Goal: Task Accomplishment & Management: Complete application form

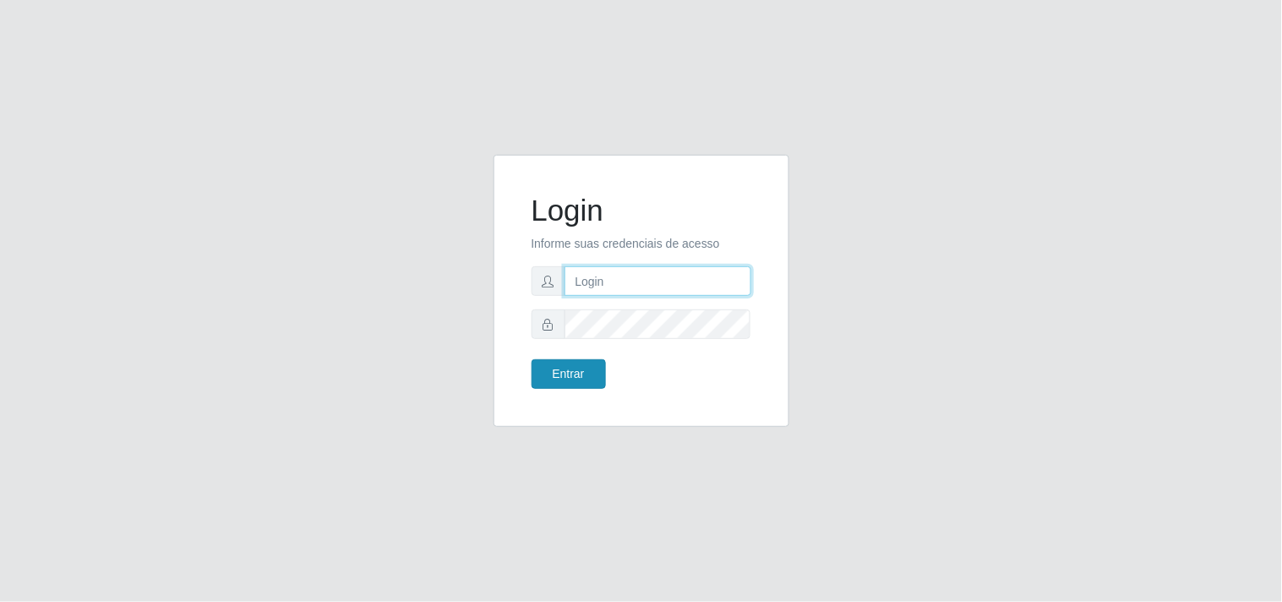
type input "analucia@cestao"
click at [543, 375] on button "Entrar" at bounding box center [569, 374] width 74 height 30
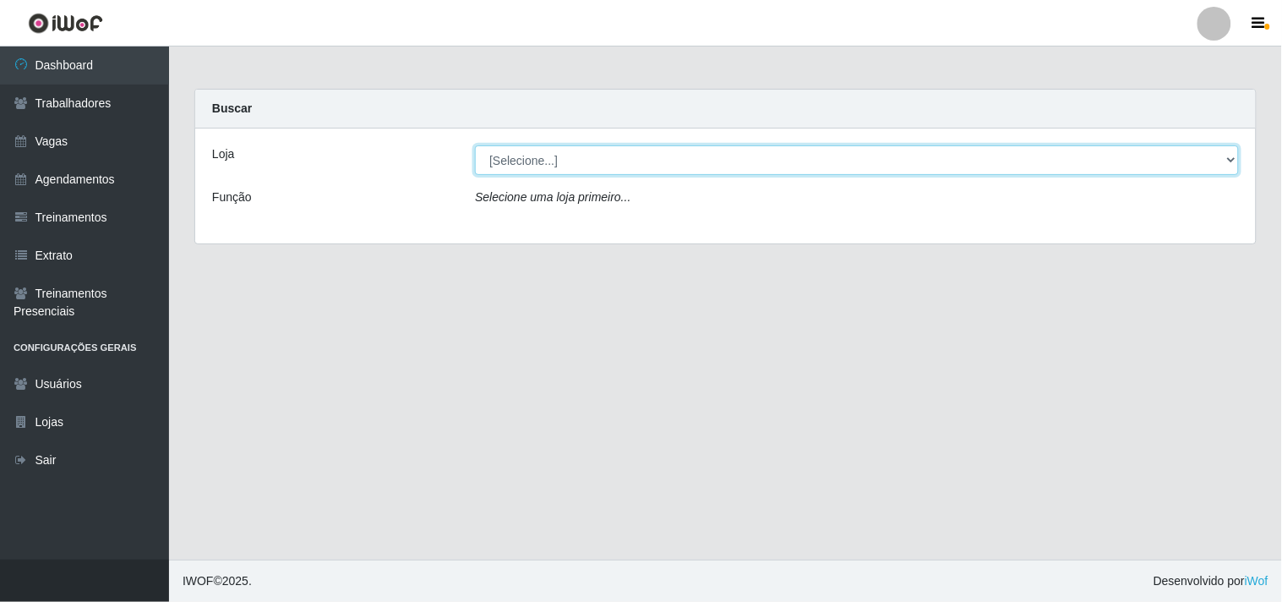
click at [553, 153] on select "[Selecione...] O Cestão - Geisel" at bounding box center [857, 160] width 764 height 30
select select "224"
click at [475, 145] on select "[Selecione...] O Cestão - Geisel" at bounding box center [857, 160] width 764 height 30
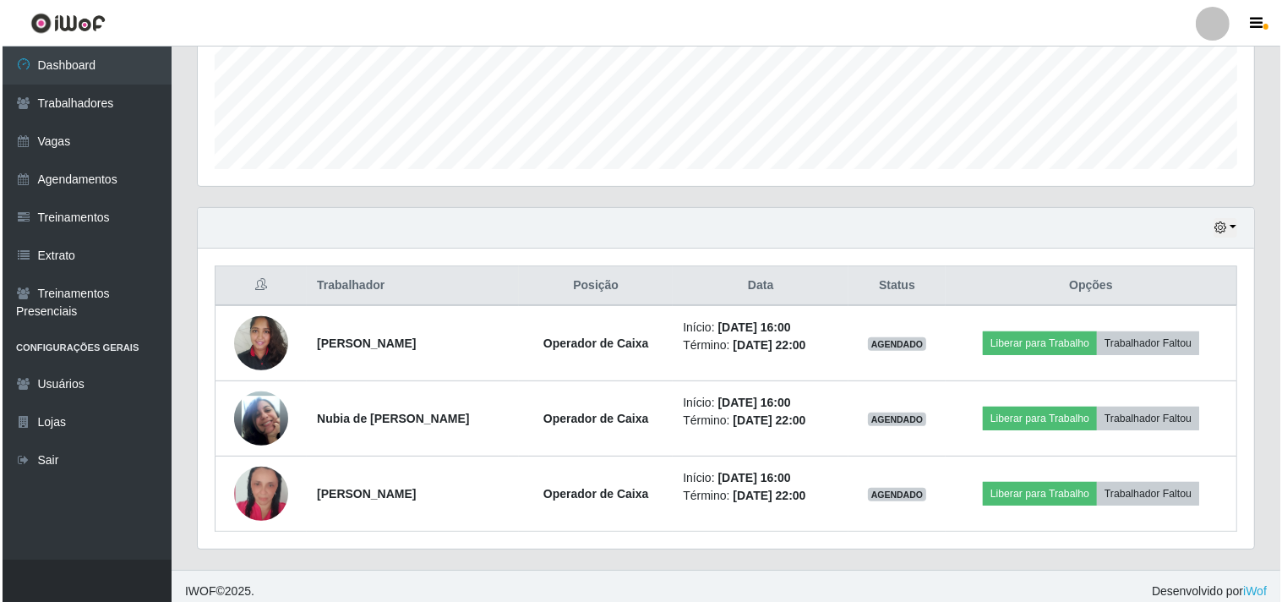
scroll to position [445, 0]
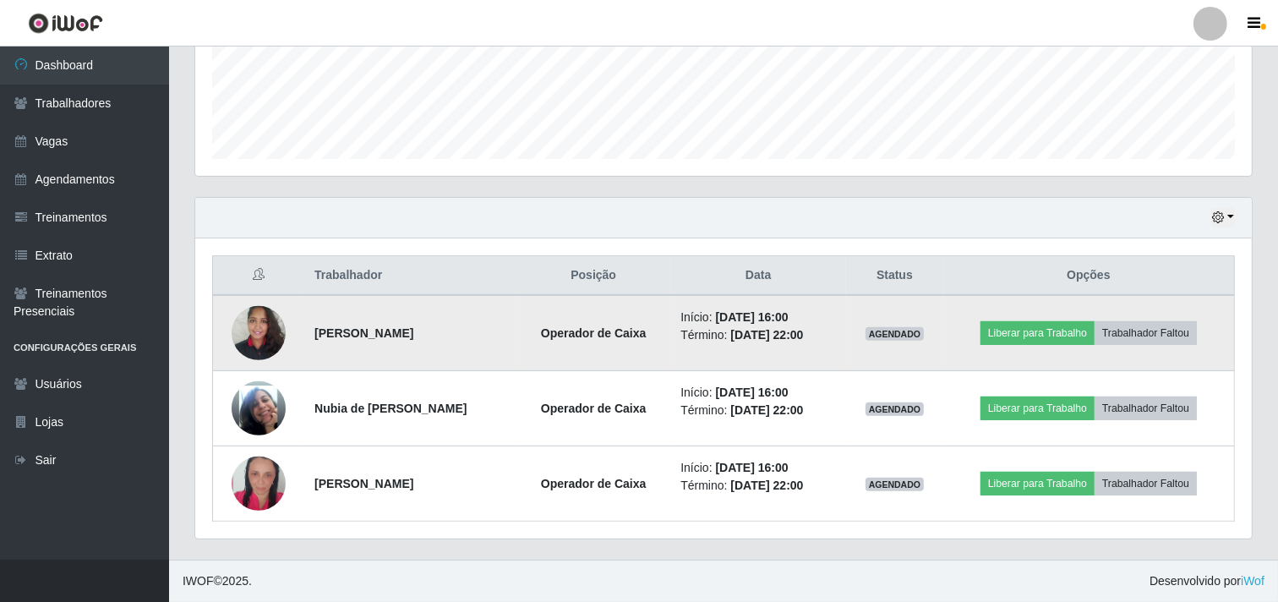
click at [263, 331] on img at bounding box center [259, 333] width 54 height 72
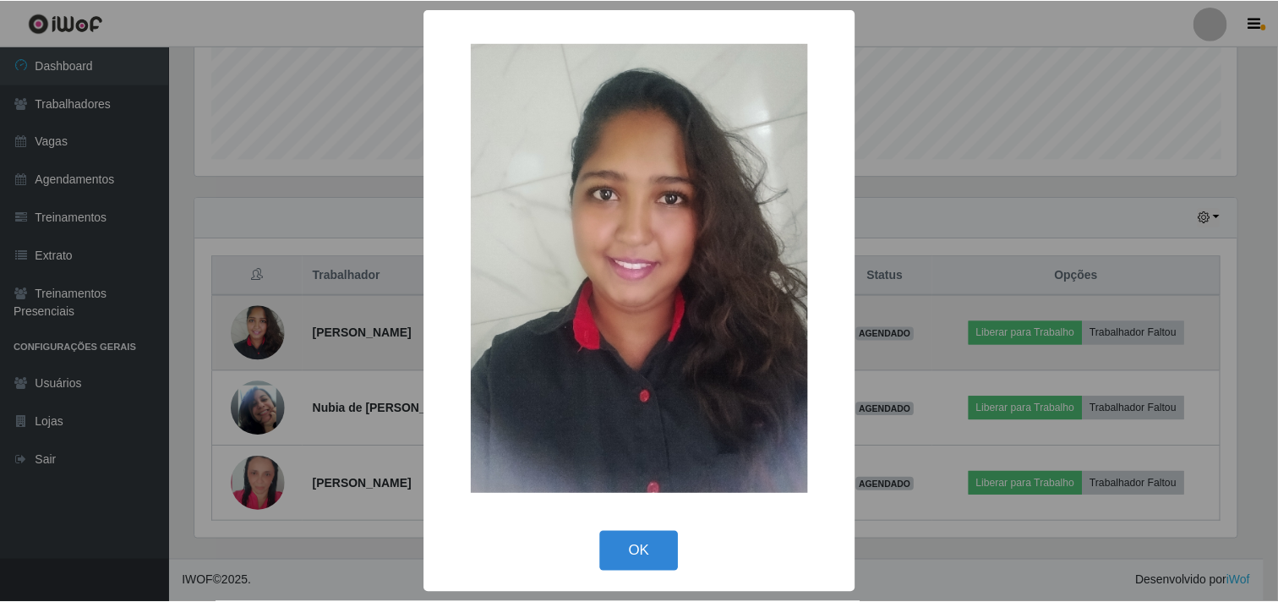
scroll to position [350, 1046]
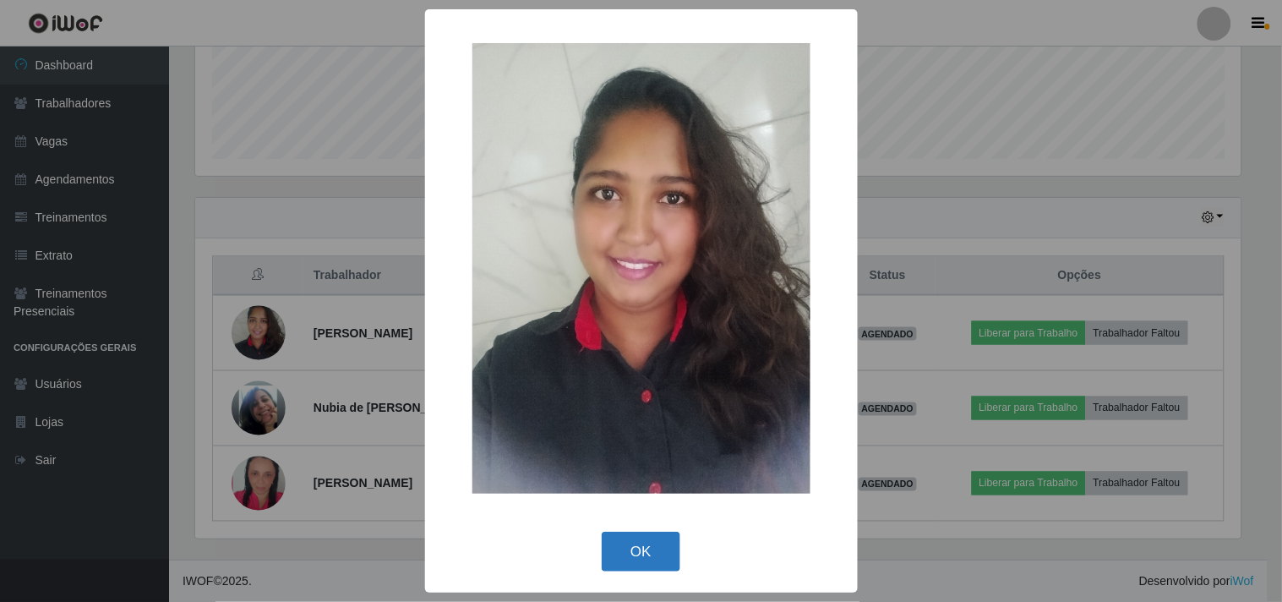
click at [624, 552] on button "OK" at bounding box center [641, 552] width 79 height 40
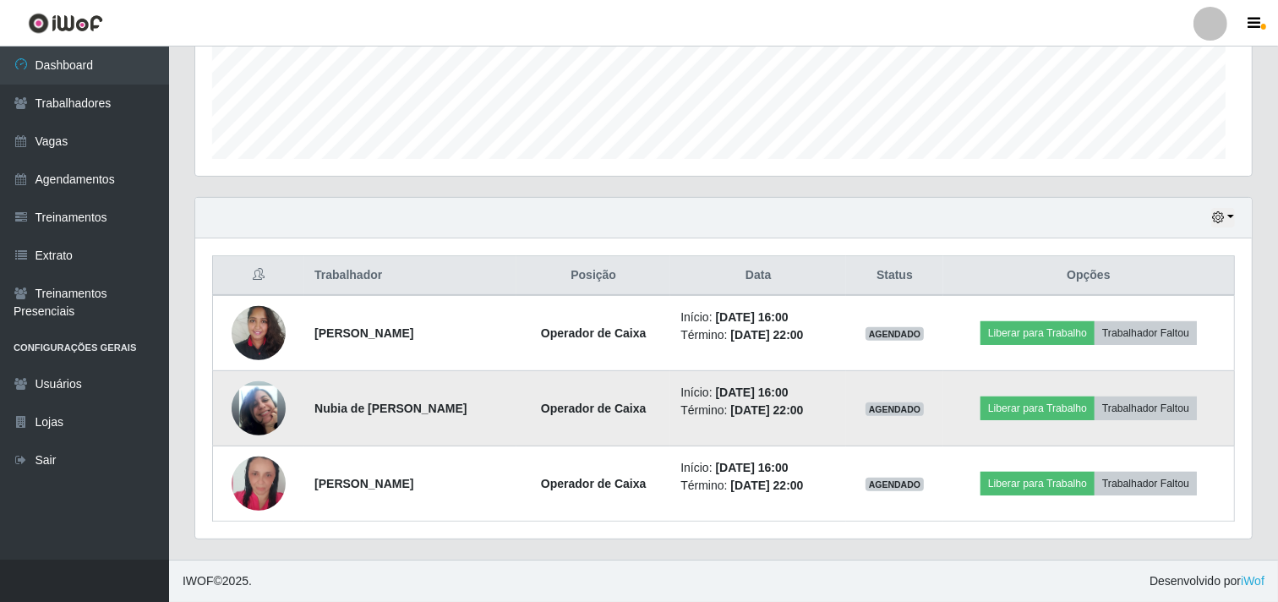
scroll to position [350, 1057]
click at [245, 404] on img at bounding box center [259, 408] width 54 height 96
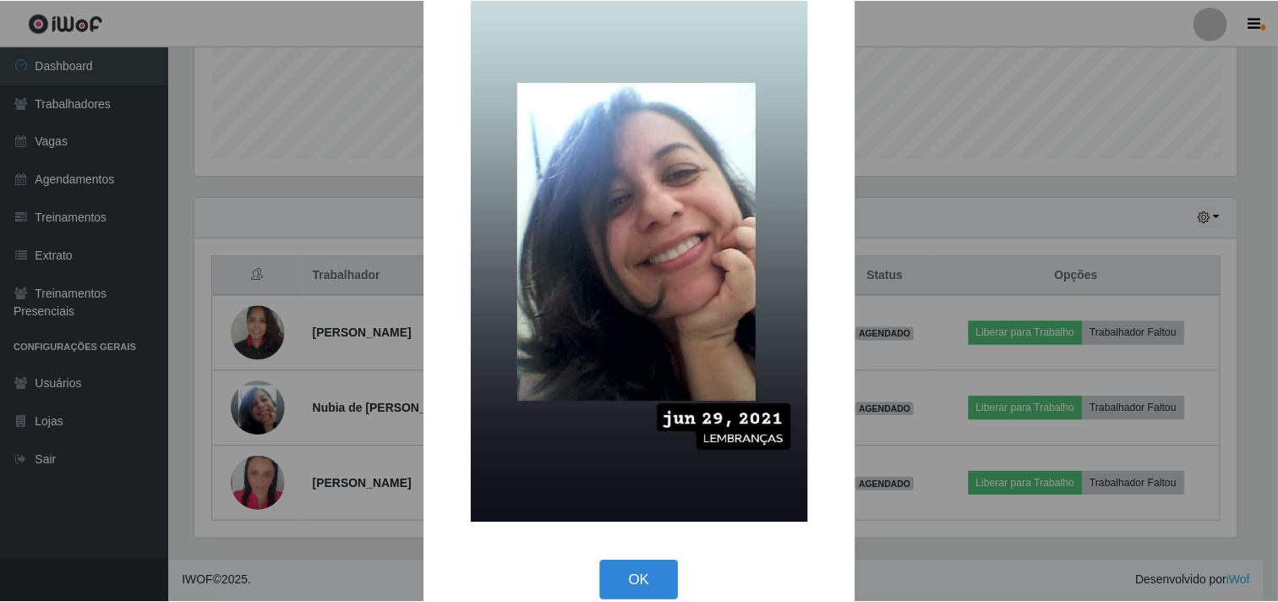
scroll to position [146, 0]
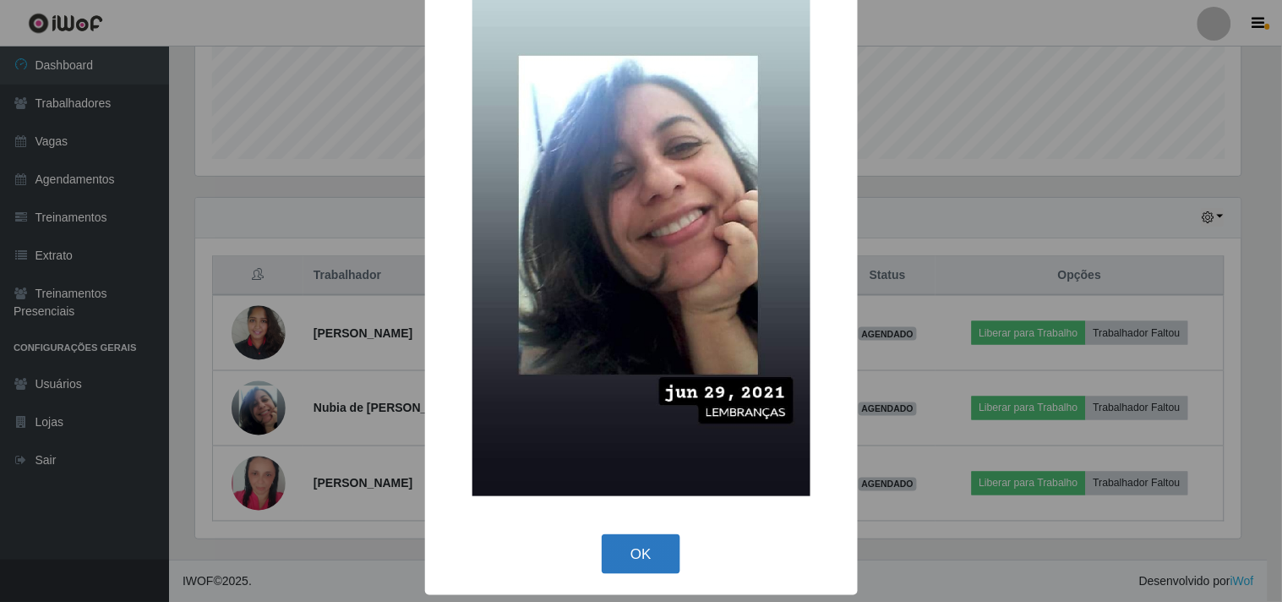
click at [649, 538] on button "OK" at bounding box center [641, 554] width 79 height 40
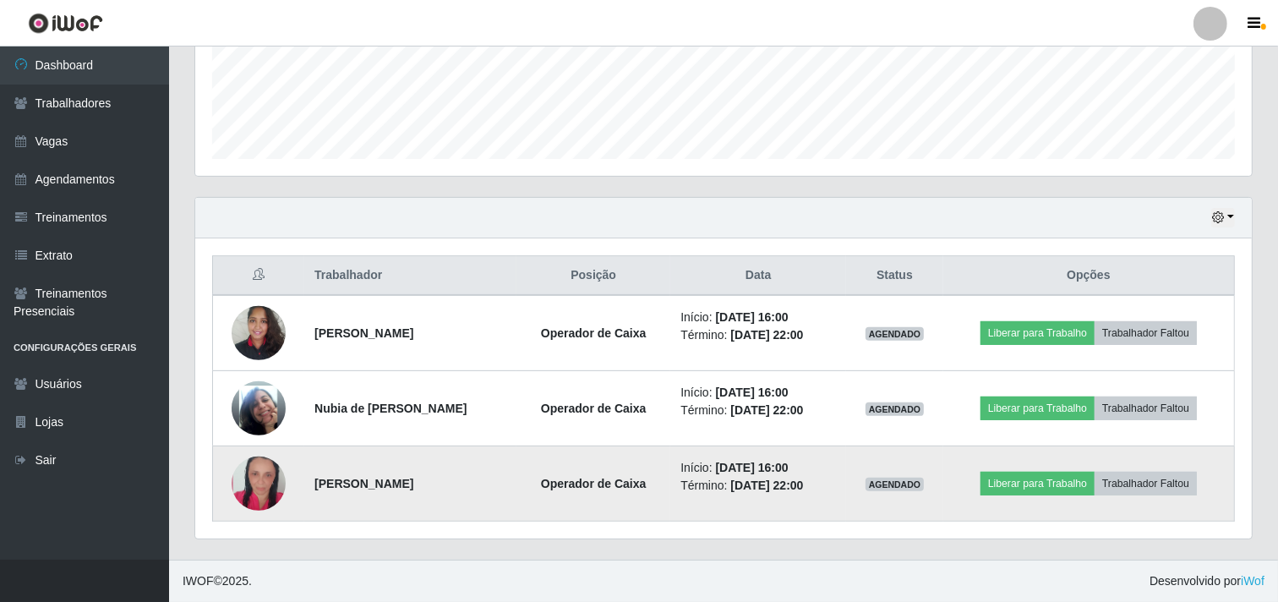
scroll to position [350, 1057]
click at [250, 485] on img at bounding box center [259, 484] width 54 height 80
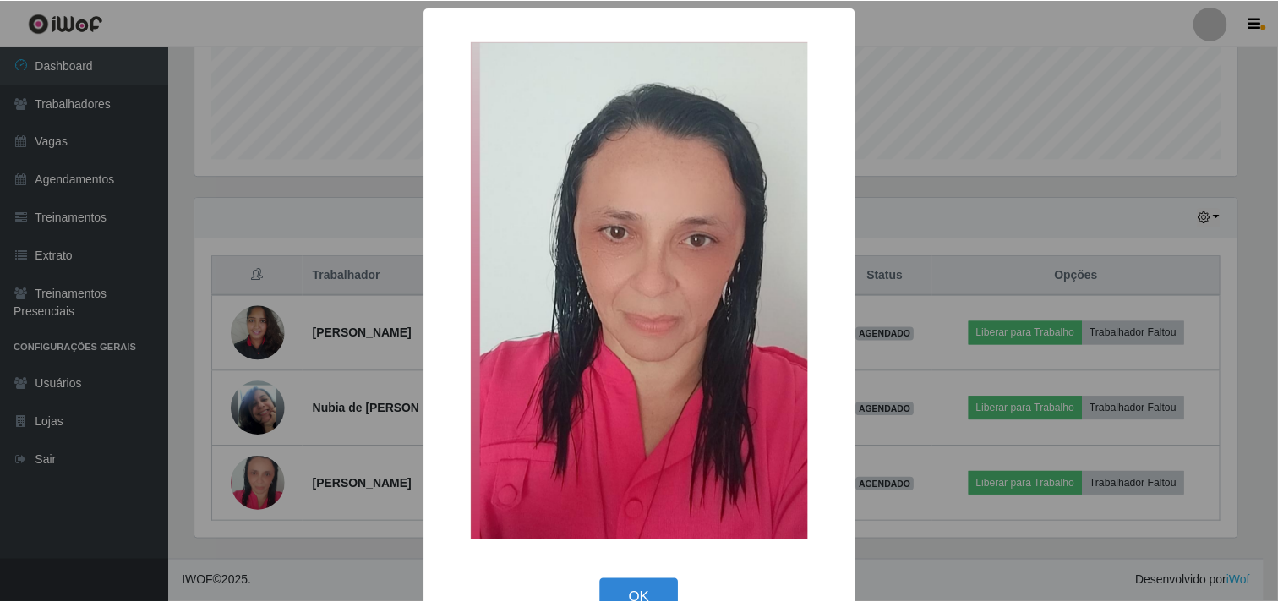
scroll to position [45, 0]
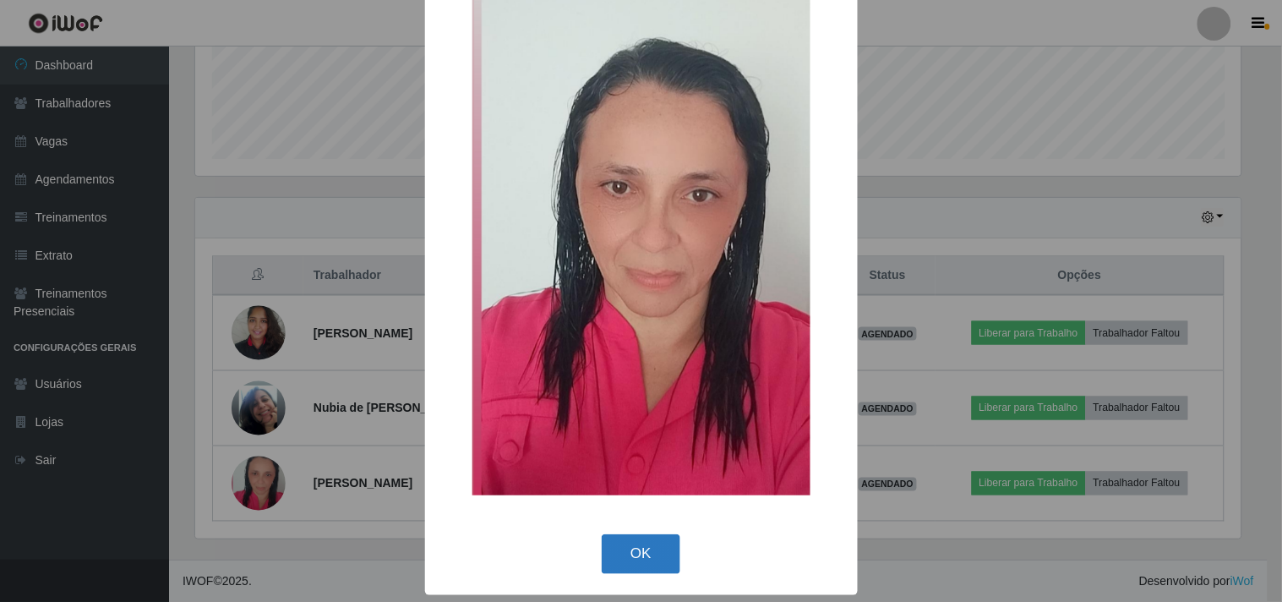
click at [619, 565] on button "OK" at bounding box center [641, 554] width 79 height 40
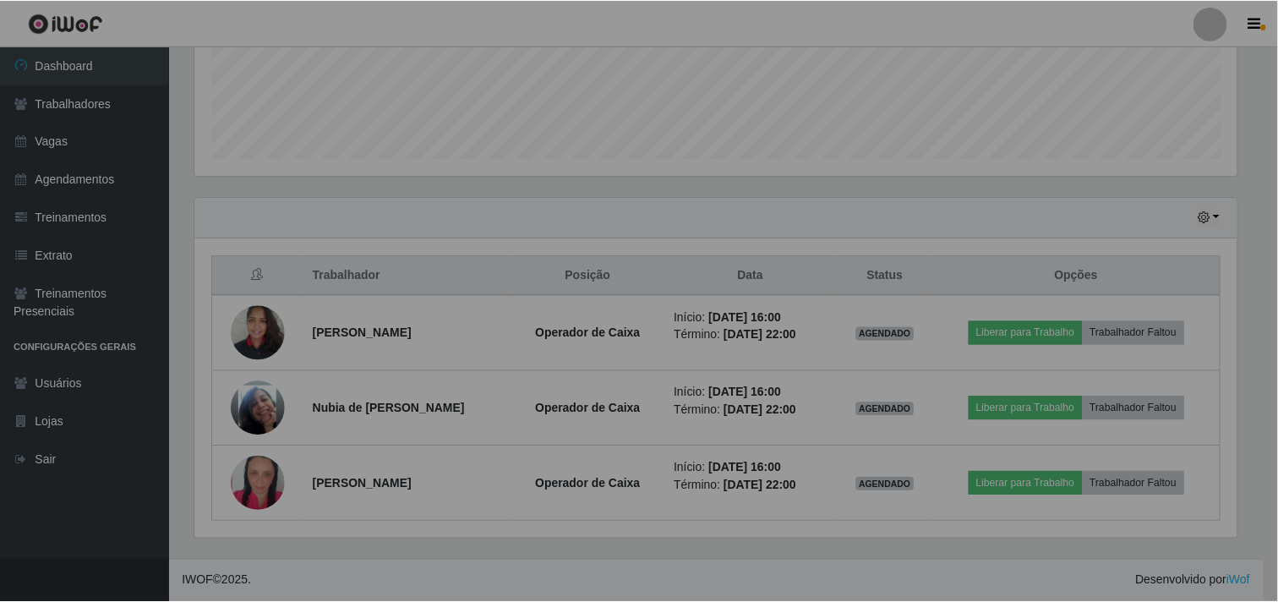
scroll to position [350, 1057]
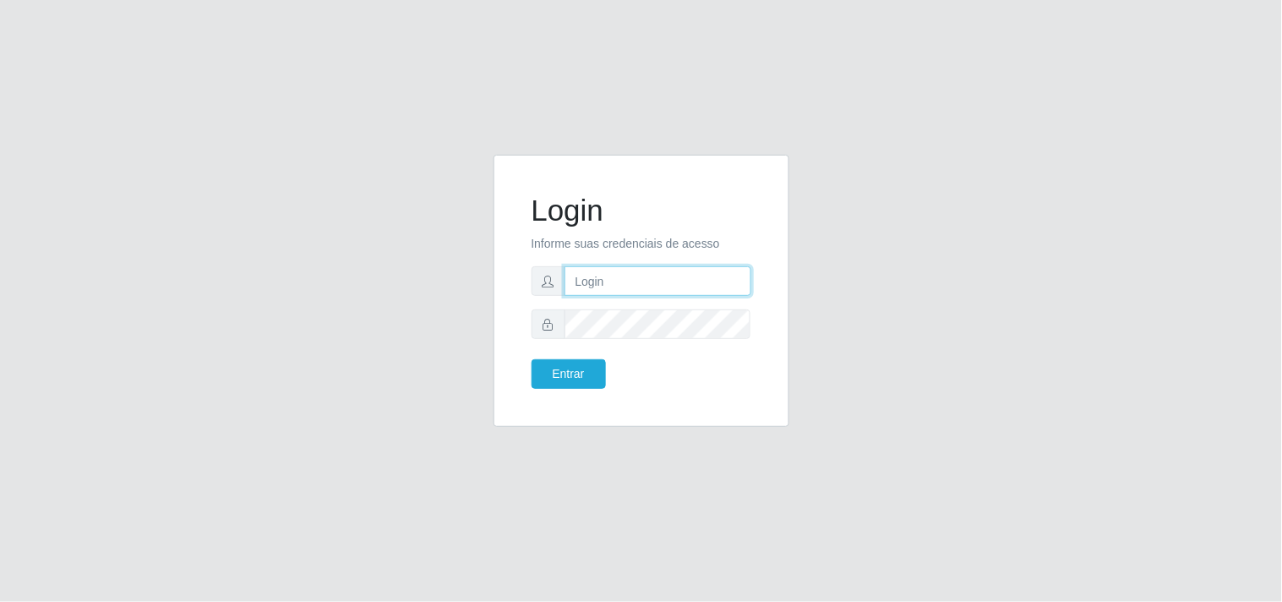
type input "analucia@cestao"
click at [563, 376] on button "Entrar" at bounding box center [569, 374] width 74 height 30
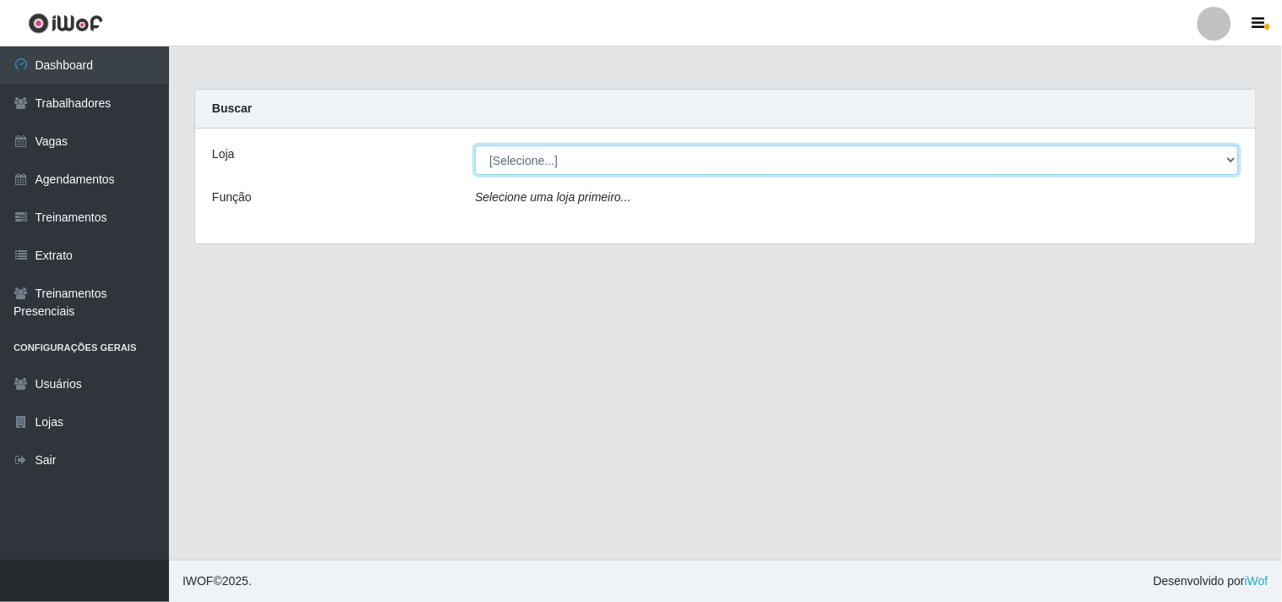
click at [1229, 159] on select "[Selecione...] O Cestão - Geisel" at bounding box center [857, 160] width 764 height 30
select select "224"
click at [475, 145] on select "[Selecione...] O Cestão - Geisel" at bounding box center [857, 160] width 764 height 30
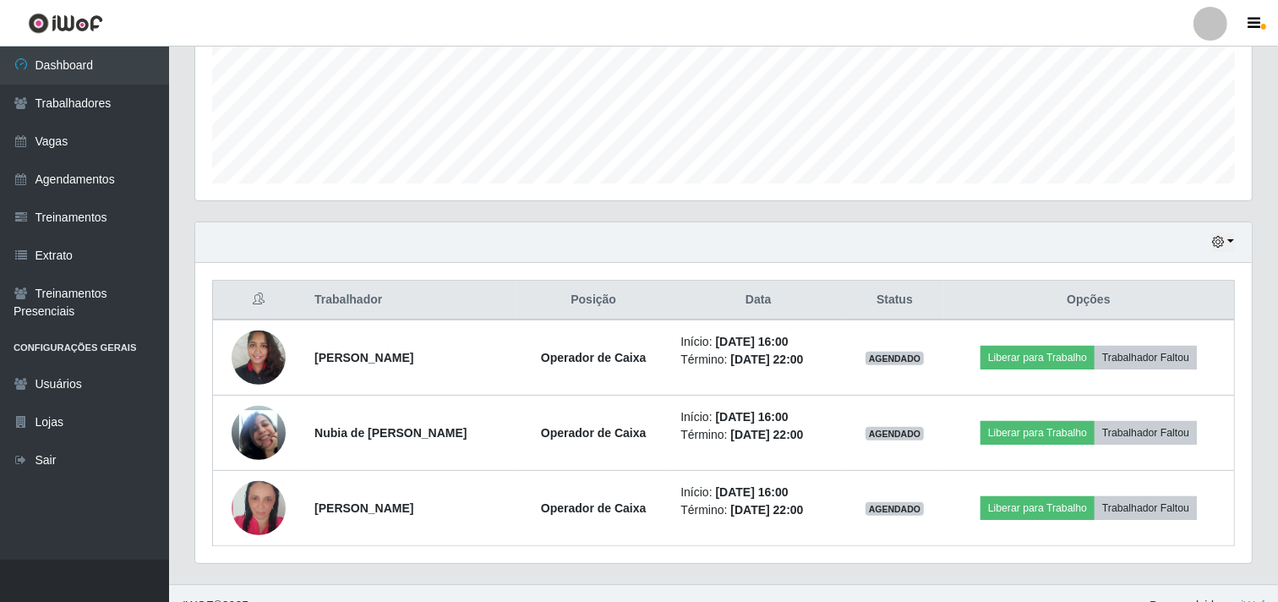
scroll to position [445, 0]
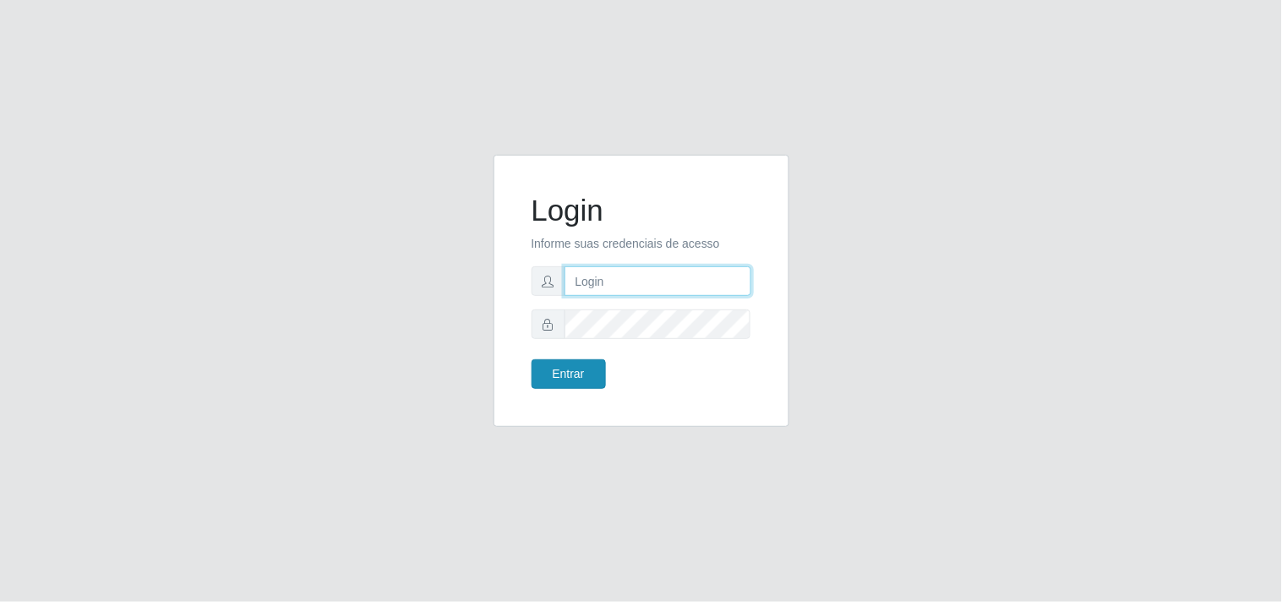
type input "analucia@cestao"
click at [571, 380] on button "Entrar" at bounding box center [569, 374] width 74 height 30
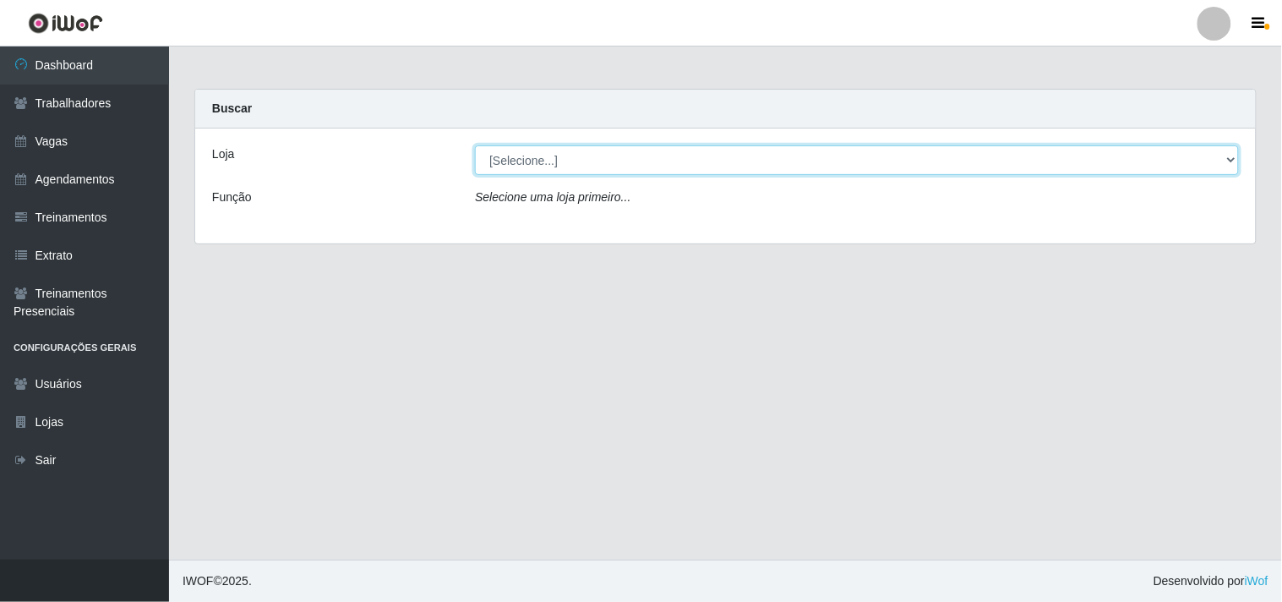
click at [511, 148] on select "[Selecione...] O Cestão - Geisel" at bounding box center [857, 160] width 764 height 30
select select "224"
click at [475, 145] on select "[Selecione...] O Cestão - Geisel" at bounding box center [857, 160] width 764 height 30
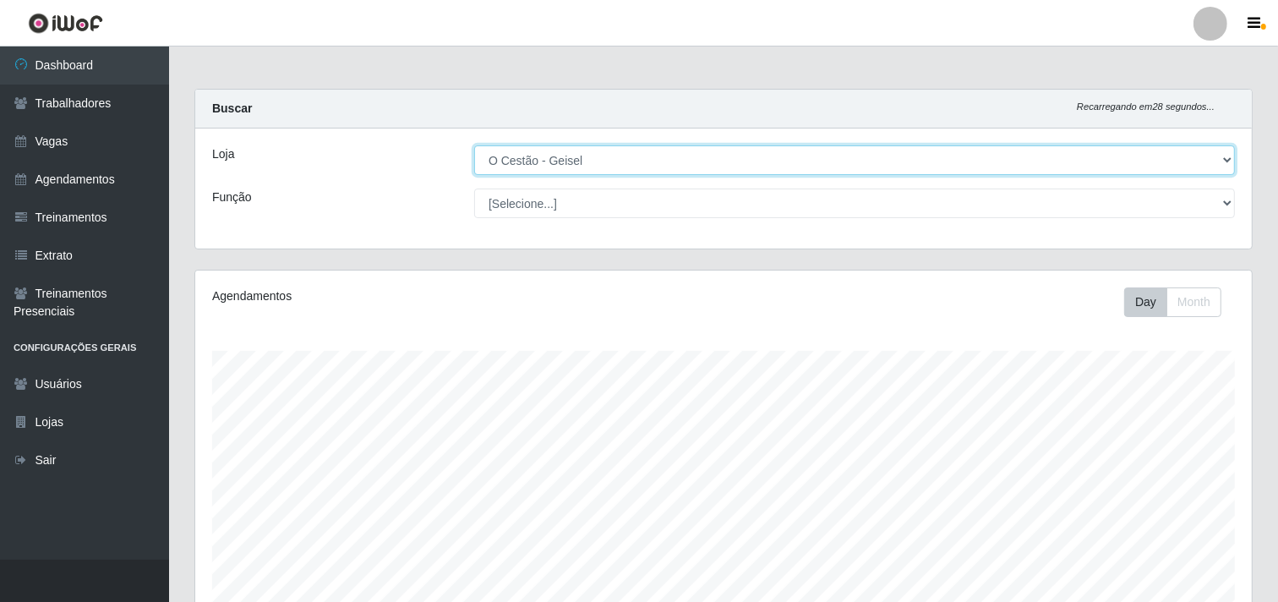
scroll to position [350, 1057]
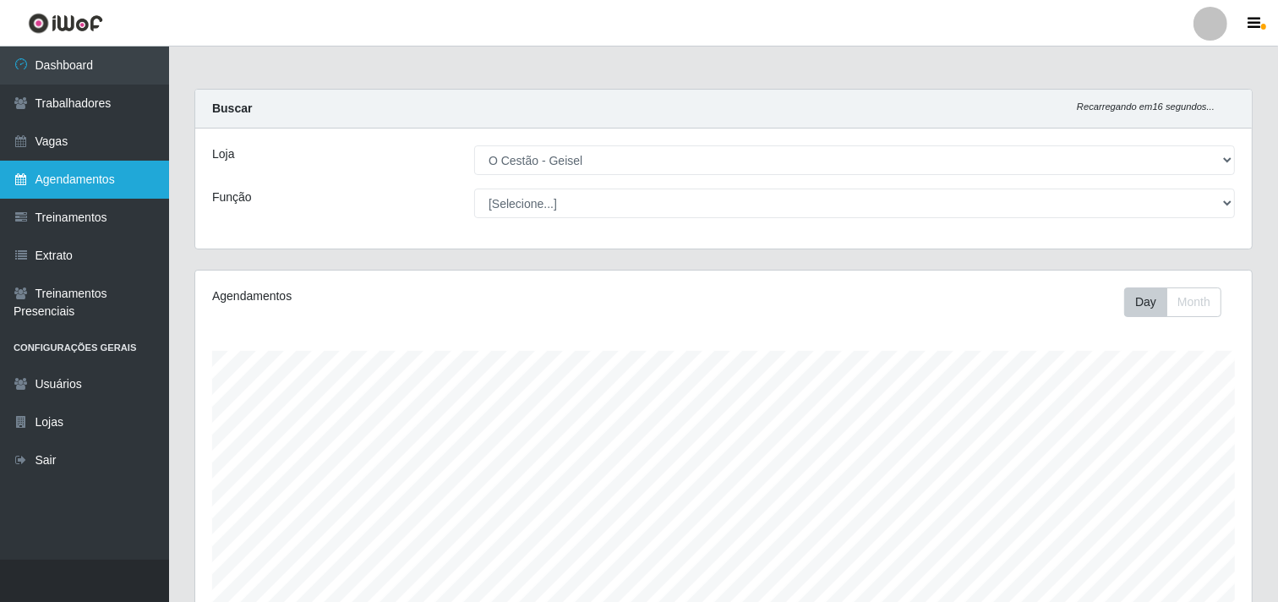
click at [90, 178] on link "Agendamentos" at bounding box center [84, 180] width 169 height 38
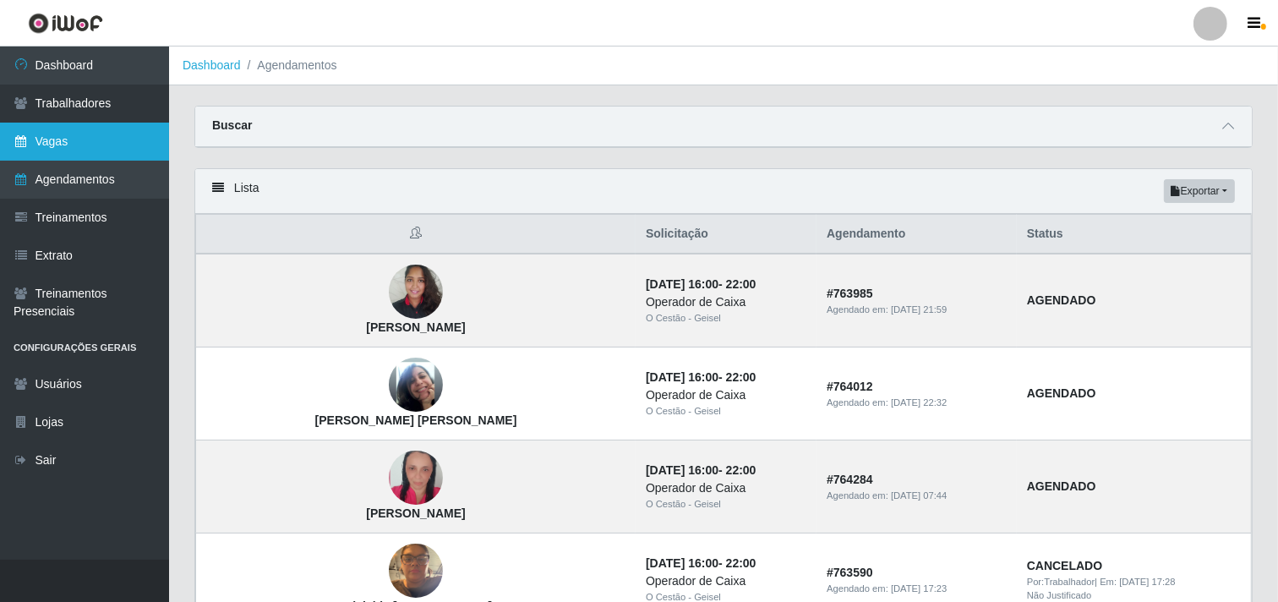
click at [112, 148] on link "Vagas" at bounding box center [84, 142] width 169 height 38
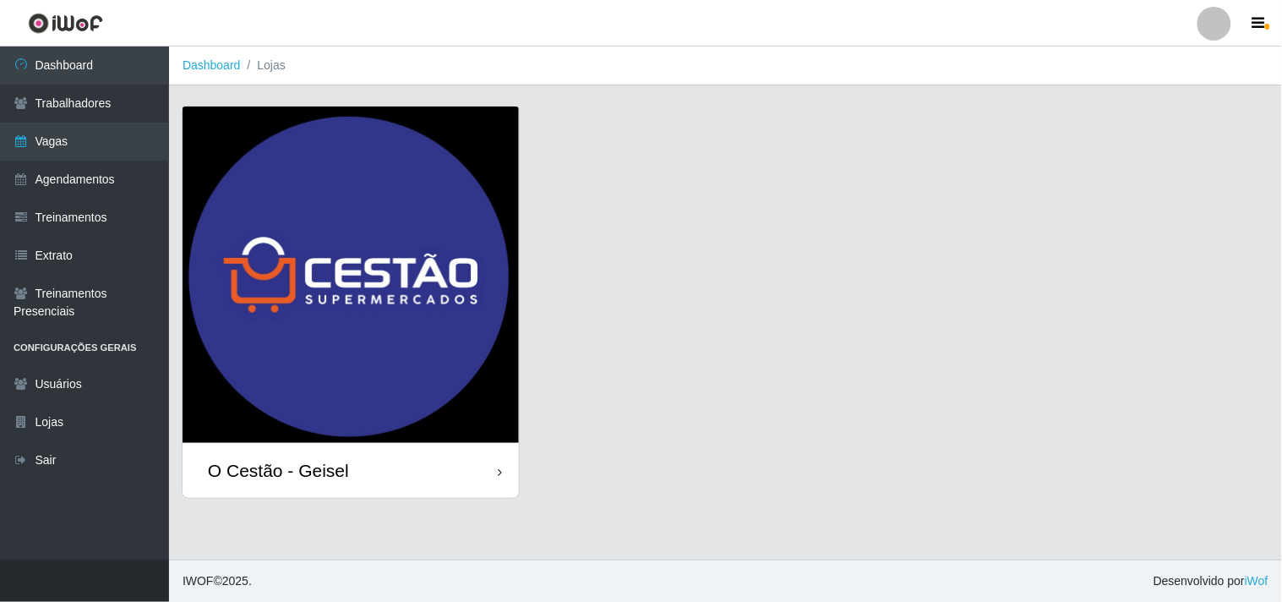
click at [366, 453] on div "O Cestão - Geisel" at bounding box center [351, 470] width 336 height 55
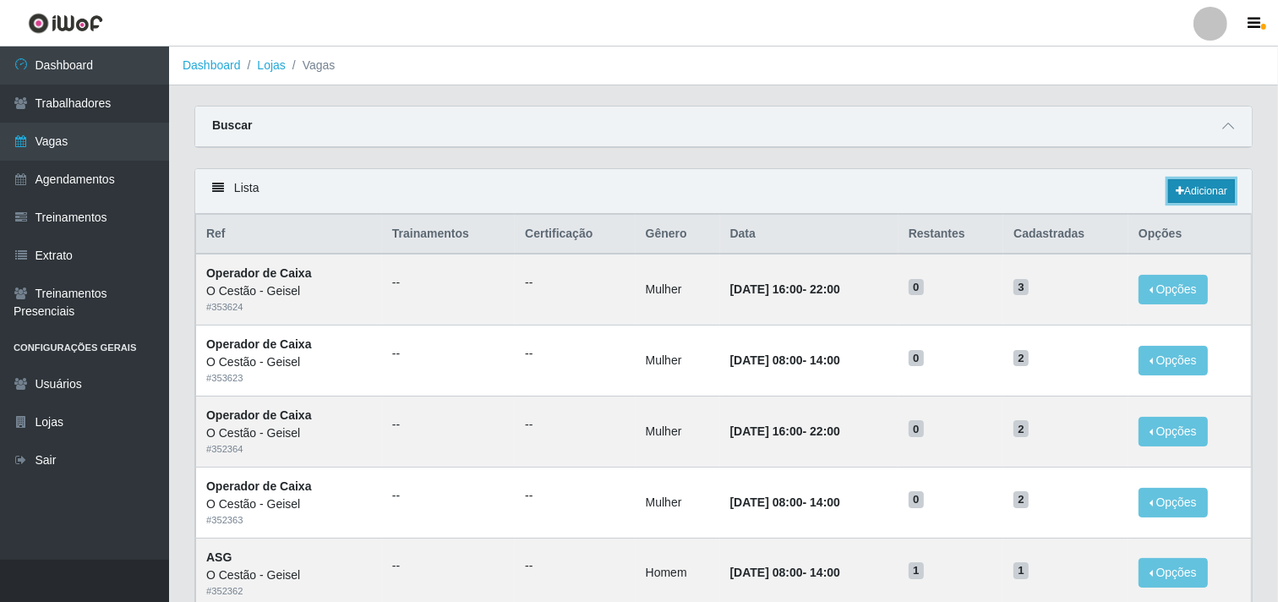
click at [1189, 194] on link "Adicionar" at bounding box center [1201, 191] width 67 height 24
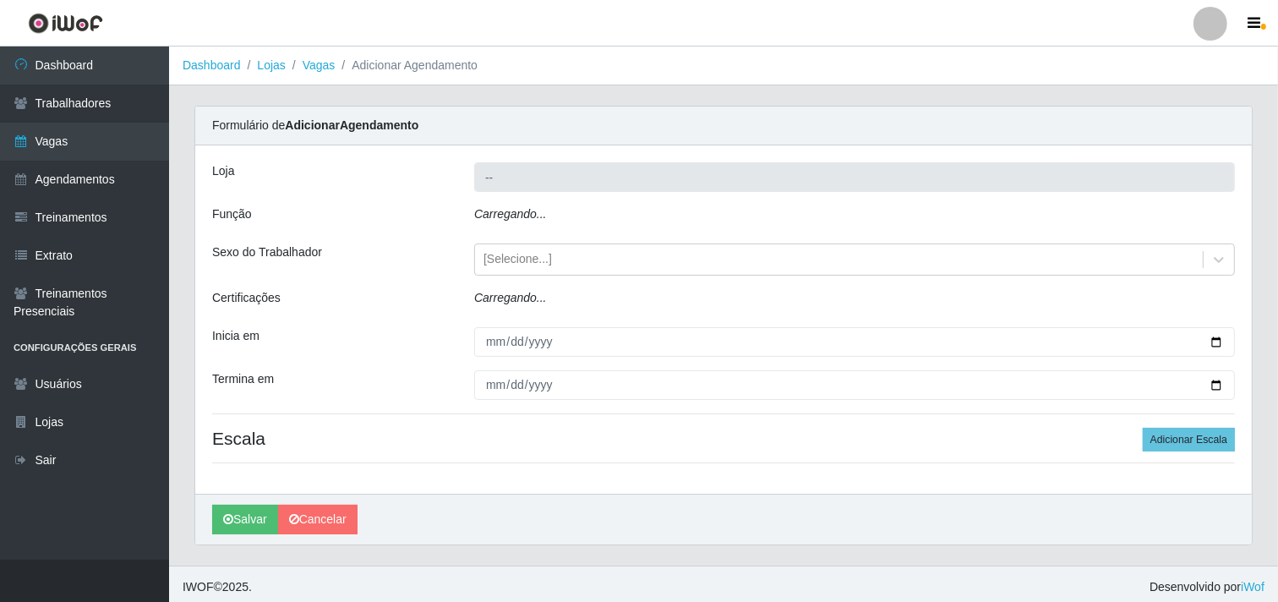
type input "O Cestão - Geisel"
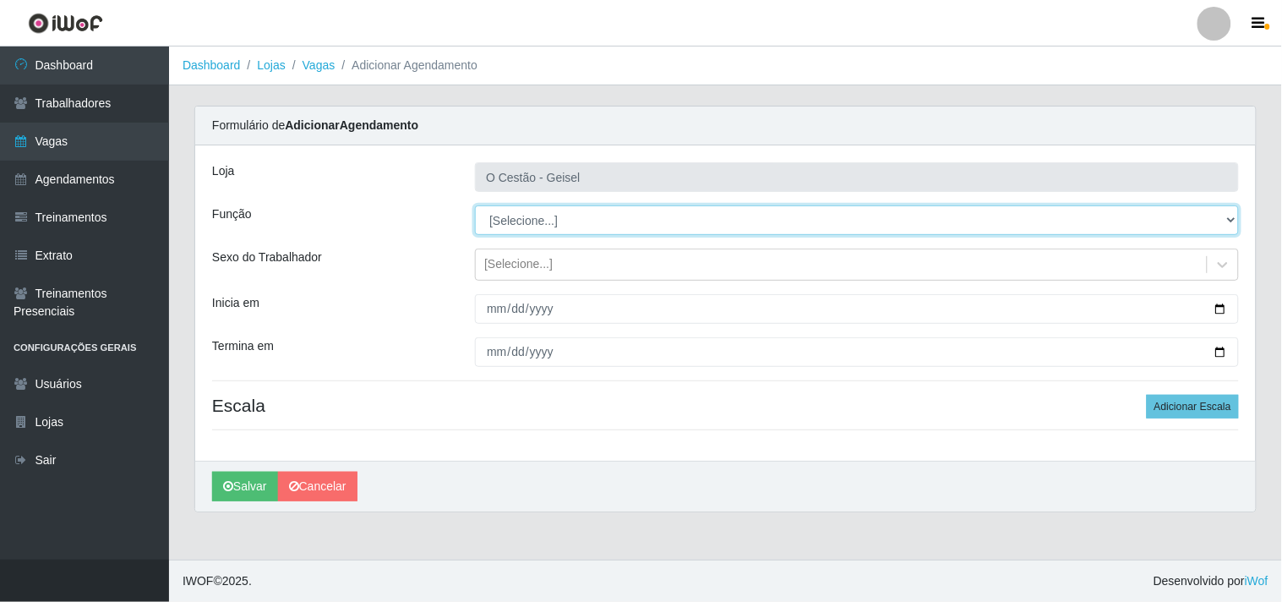
click at [496, 217] on select "[Selecione...] ASG ASG + ASG ++ Auxiliar de Estoque Auxiliar de Estoque + Auxil…" at bounding box center [857, 220] width 764 height 30
select select "22"
click at [475, 205] on select "[Selecione...] ASG ASG + ASG ++ Auxiliar de Estoque Auxiliar de Estoque + Auxil…" at bounding box center [857, 220] width 764 height 30
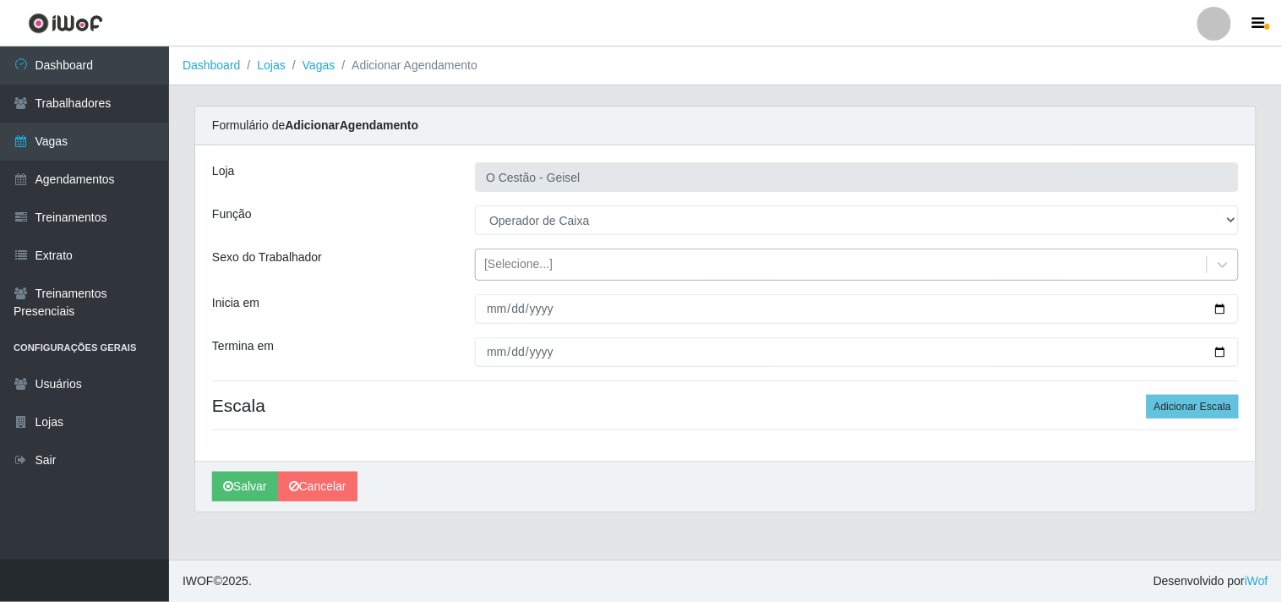
click at [516, 273] on div "[Selecione...]" at bounding box center [518, 265] width 68 height 18
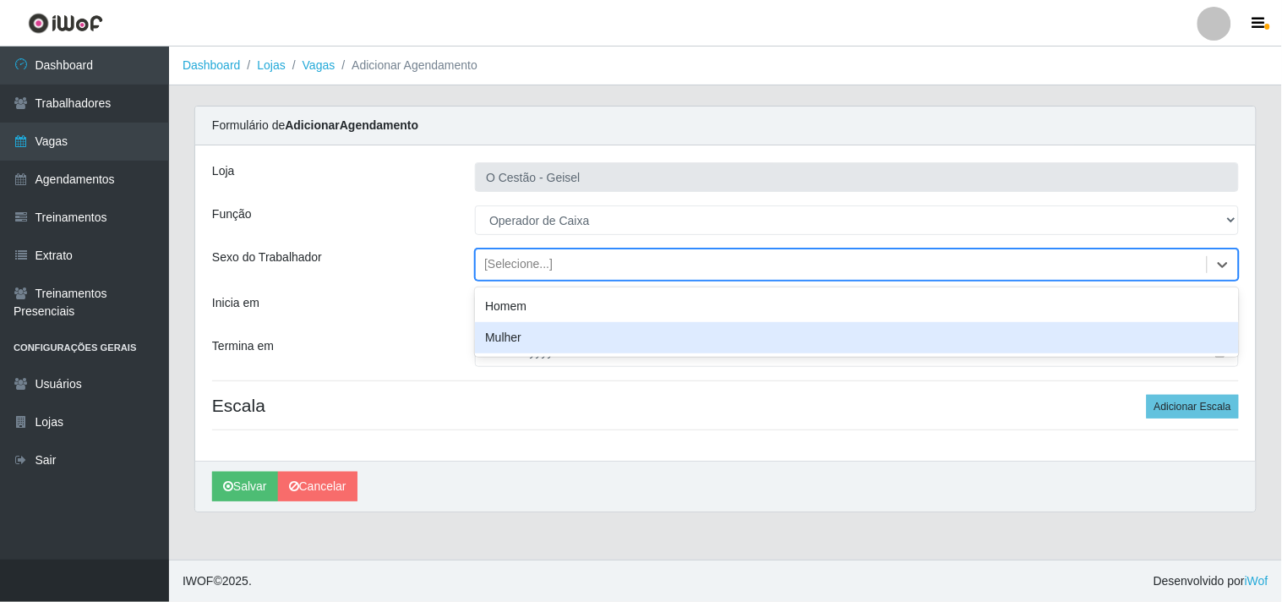
click at [544, 347] on div "Mulher" at bounding box center [857, 337] width 764 height 31
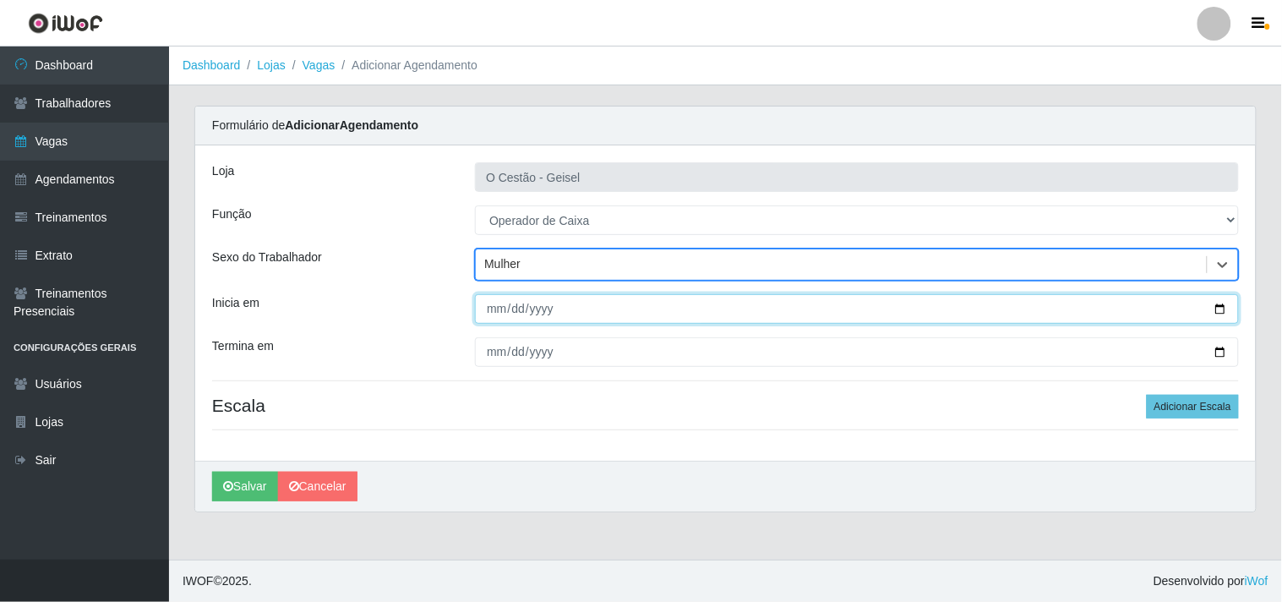
click at [491, 308] on input "Inicia em" at bounding box center [857, 309] width 764 height 30
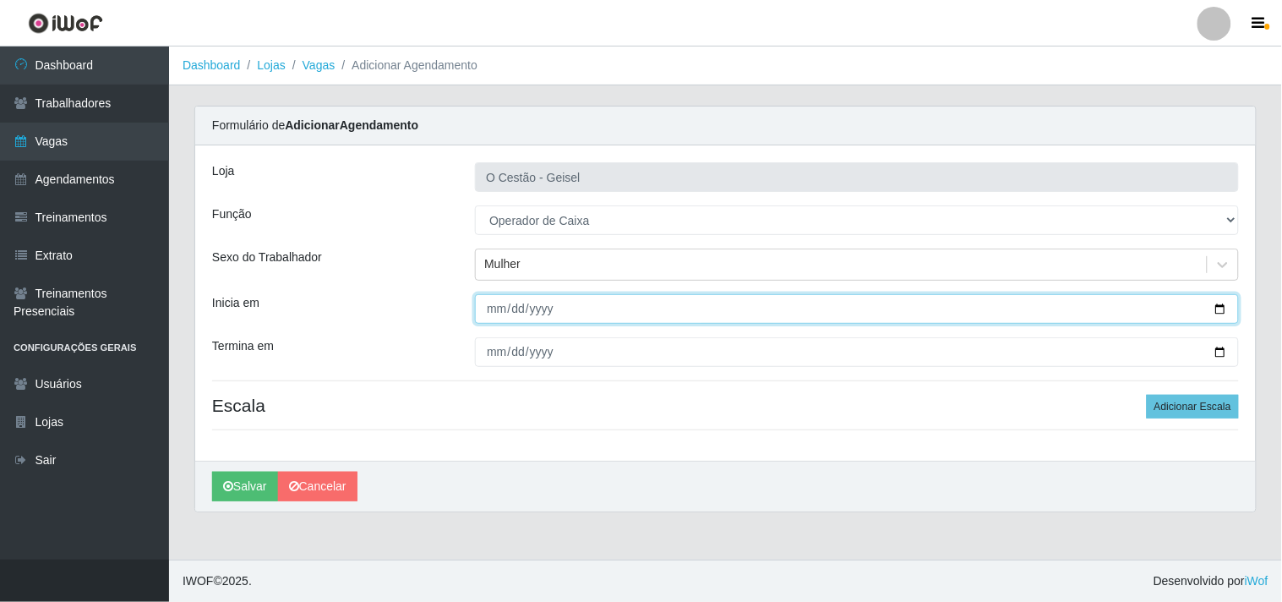
type input "0002-02-01"
click at [489, 316] on input "0002-02-01" at bounding box center [857, 309] width 764 height 30
type input "[DATE]"
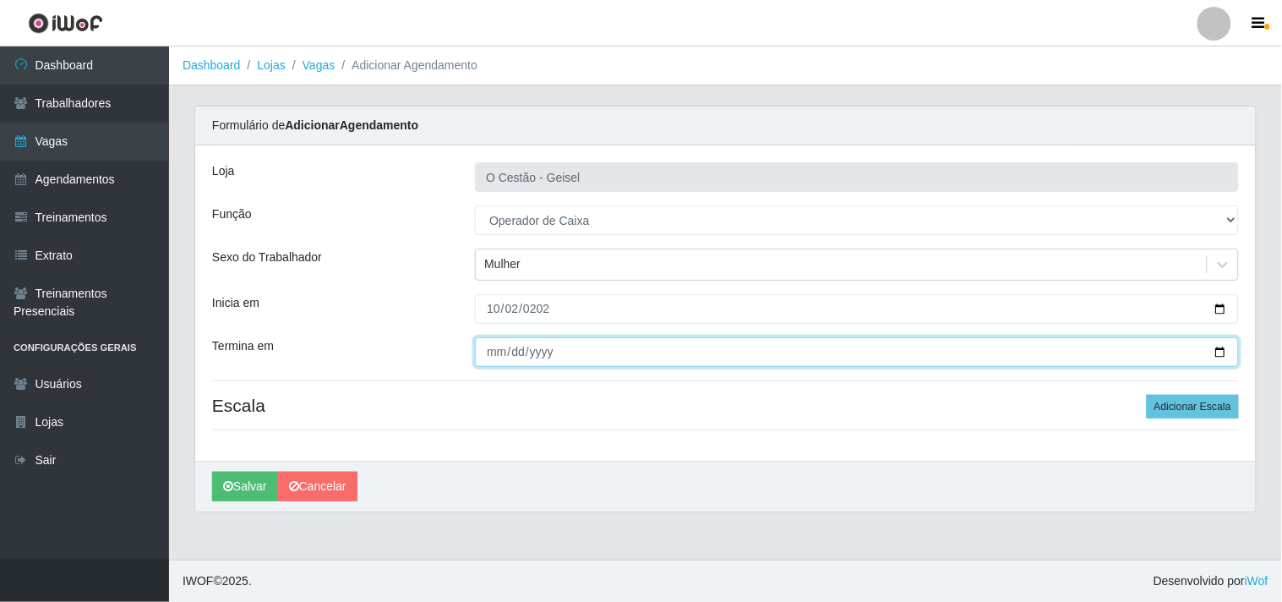
click at [492, 343] on input "Termina em" at bounding box center [857, 352] width 764 height 30
type input "[DATE]"
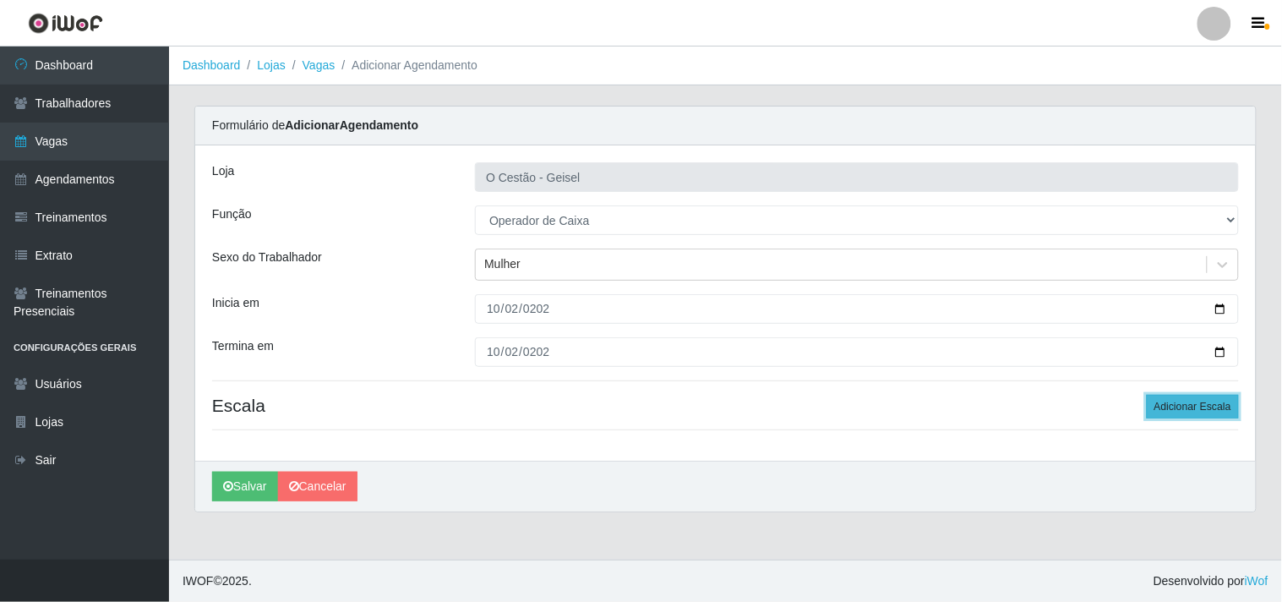
click at [1199, 408] on button "Adicionar Escala" at bounding box center [1193, 407] width 92 height 24
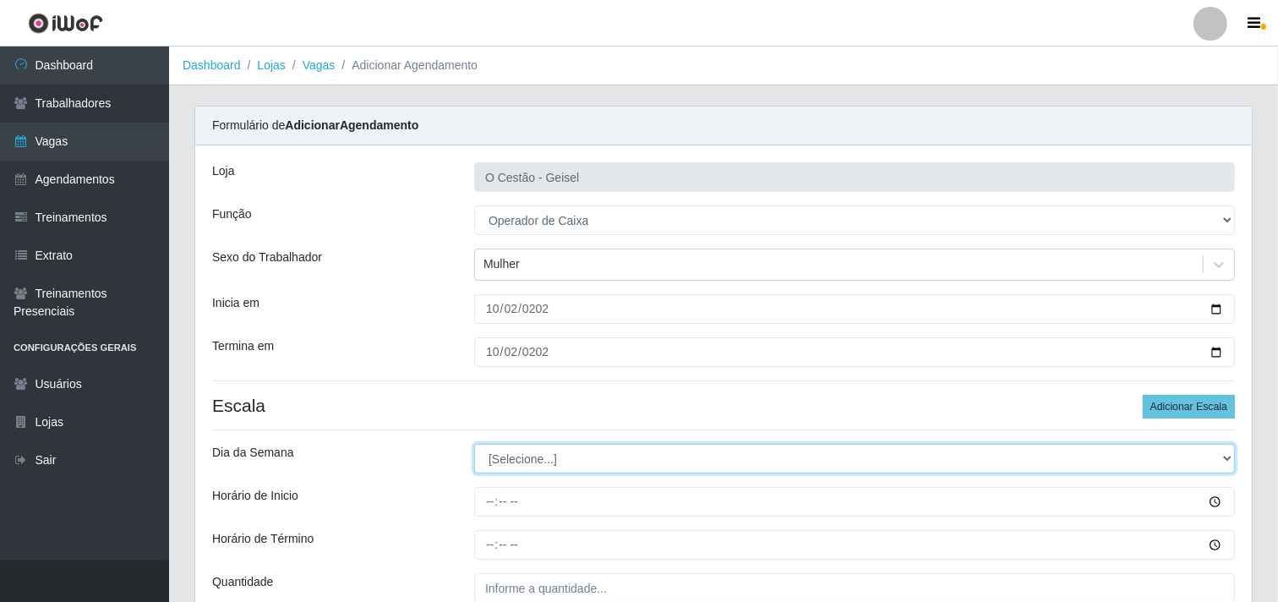
click at [526, 465] on select "[Selecione...] Segunda Terça Quarta Quinta Sexta Sábado Domingo" at bounding box center [854, 459] width 761 height 30
select select "4"
click at [474, 444] on select "[Selecione...] Segunda Terça Quarta Quinta Sexta Sábado Domingo" at bounding box center [854, 459] width 761 height 30
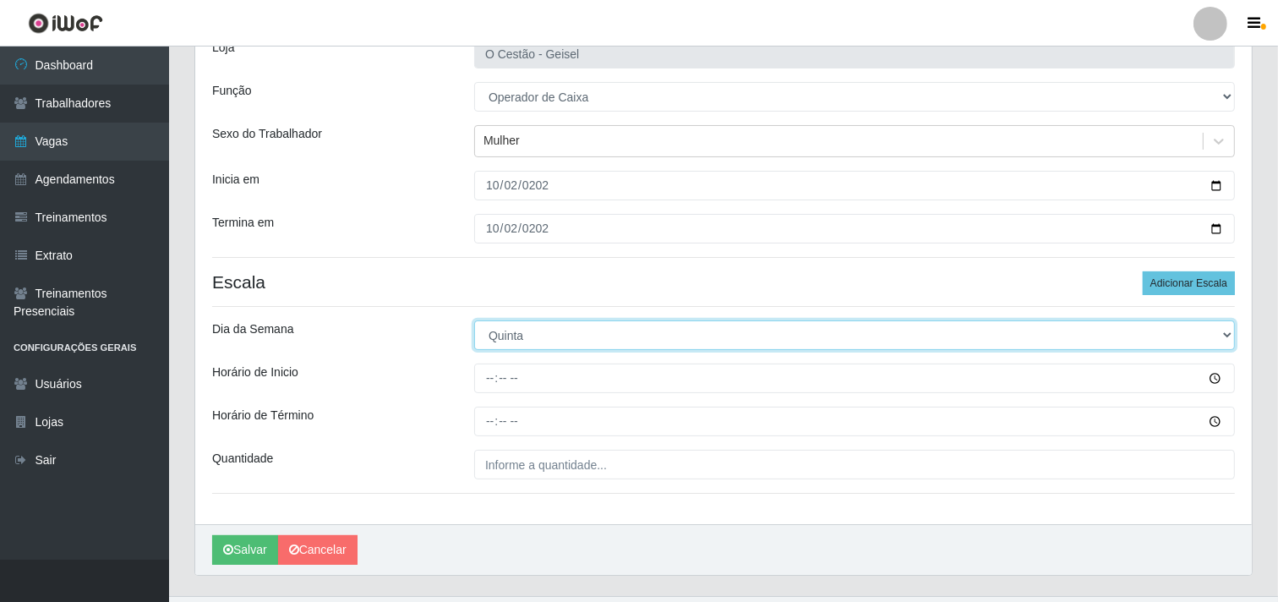
scroll to position [161, 0]
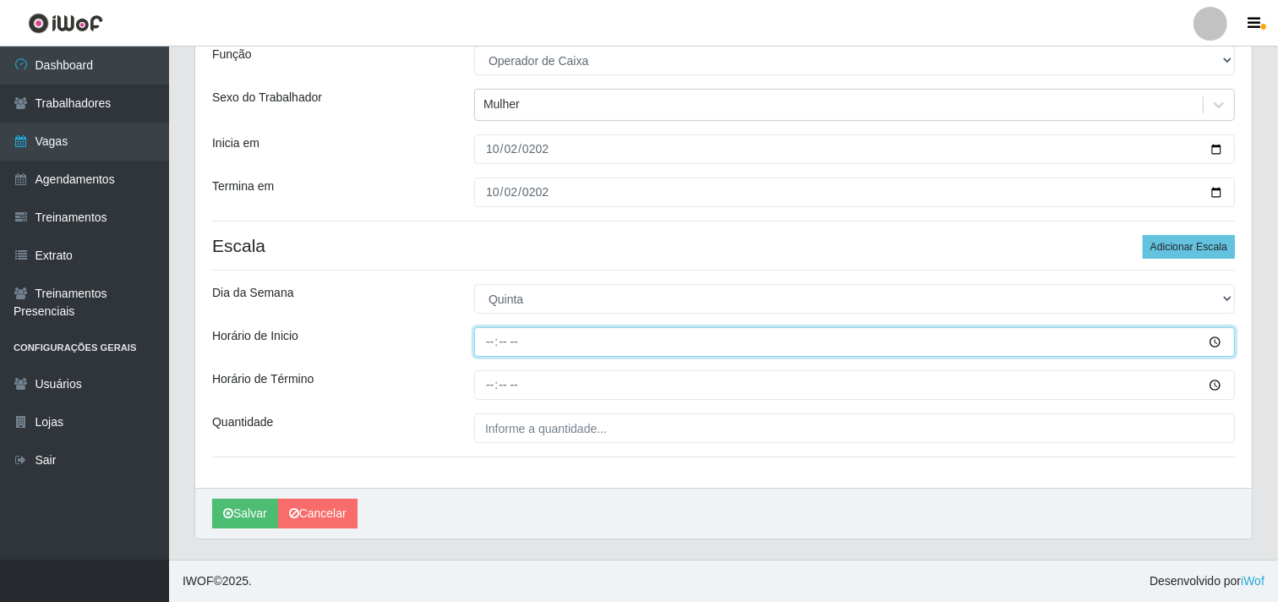
click at [484, 347] on input "Horário de Inicio" at bounding box center [854, 342] width 761 height 30
type input "09:00"
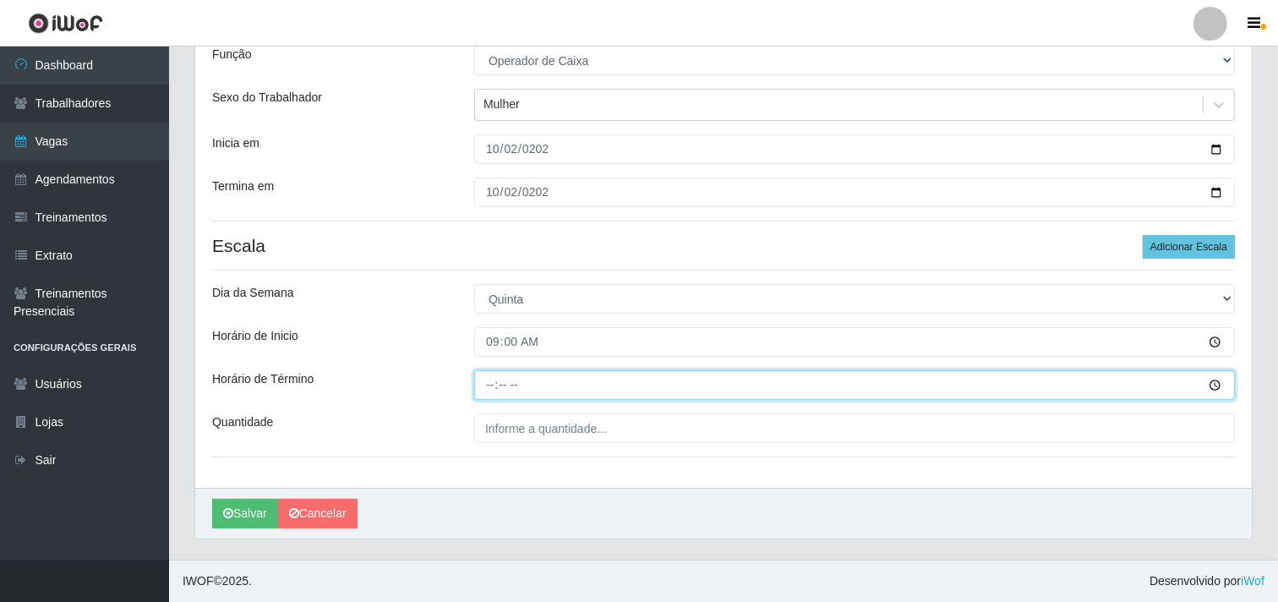
click at [489, 373] on input "Horário de Término" at bounding box center [854, 385] width 761 height 30
type input "15:00"
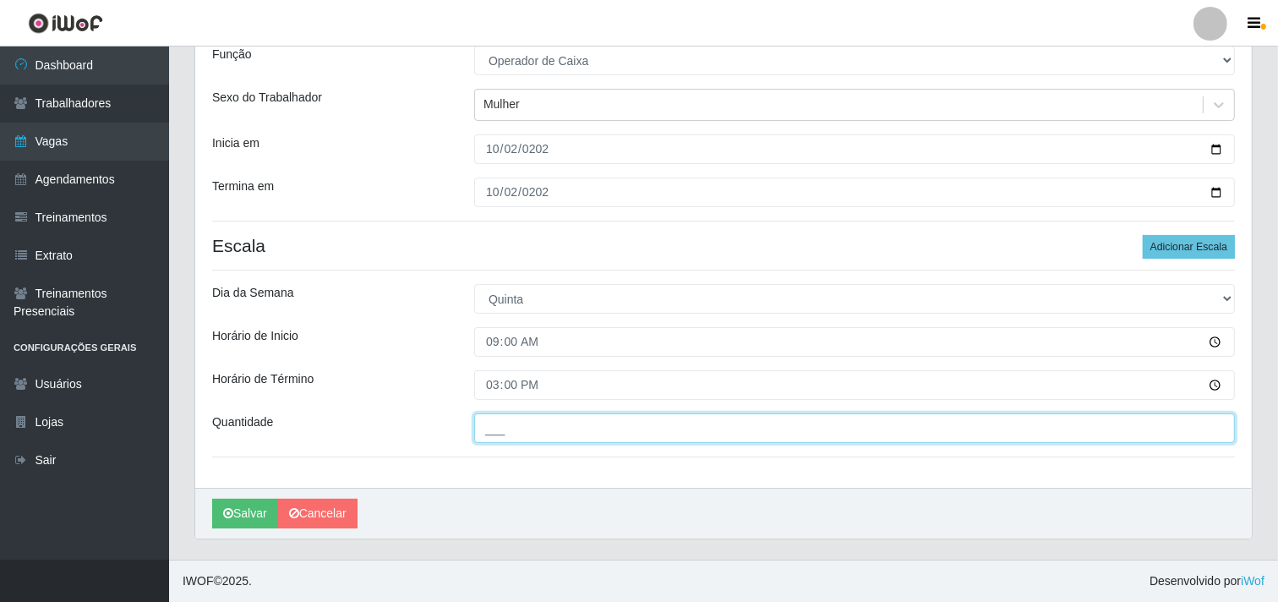
click at [554, 435] on input "___" at bounding box center [854, 428] width 761 height 30
type input "2__"
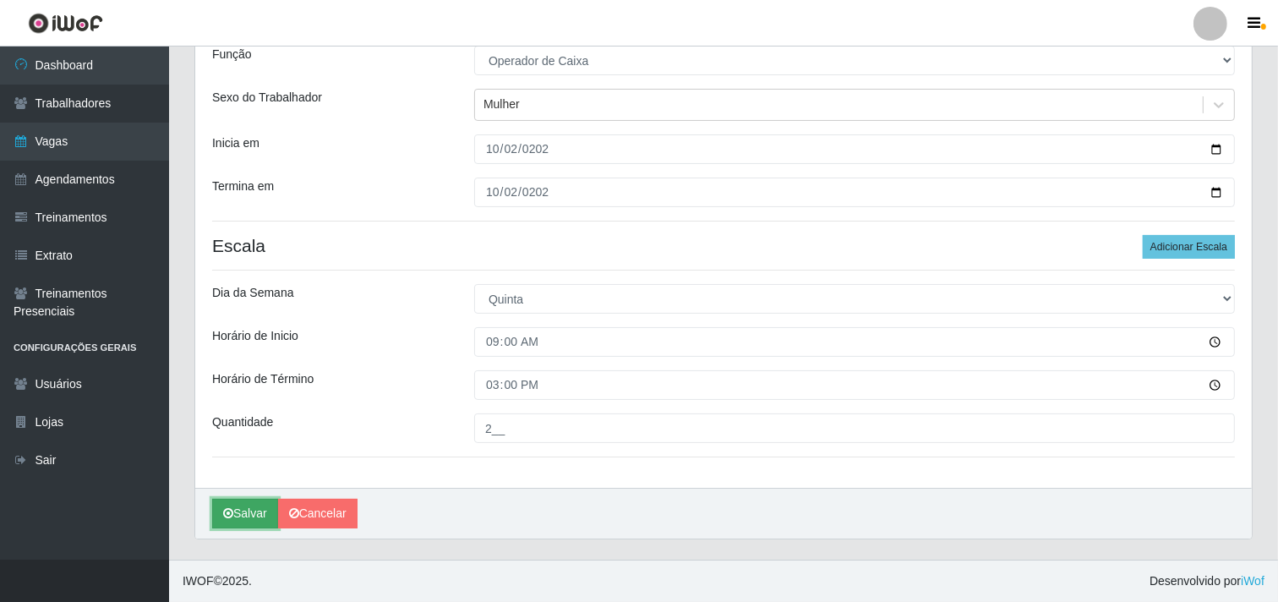
click at [232, 505] on button "Salvar" at bounding box center [245, 514] width 66 height 30
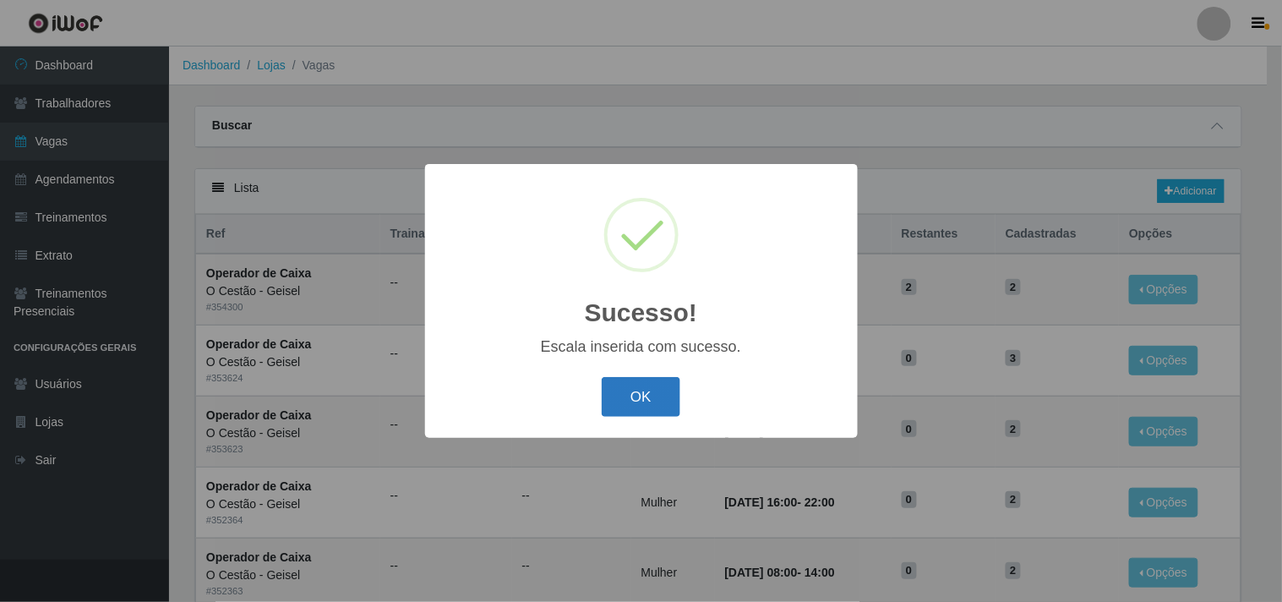
click at [626, 397] on button "OK" at bounding box center [641, 397] width 79 height 40
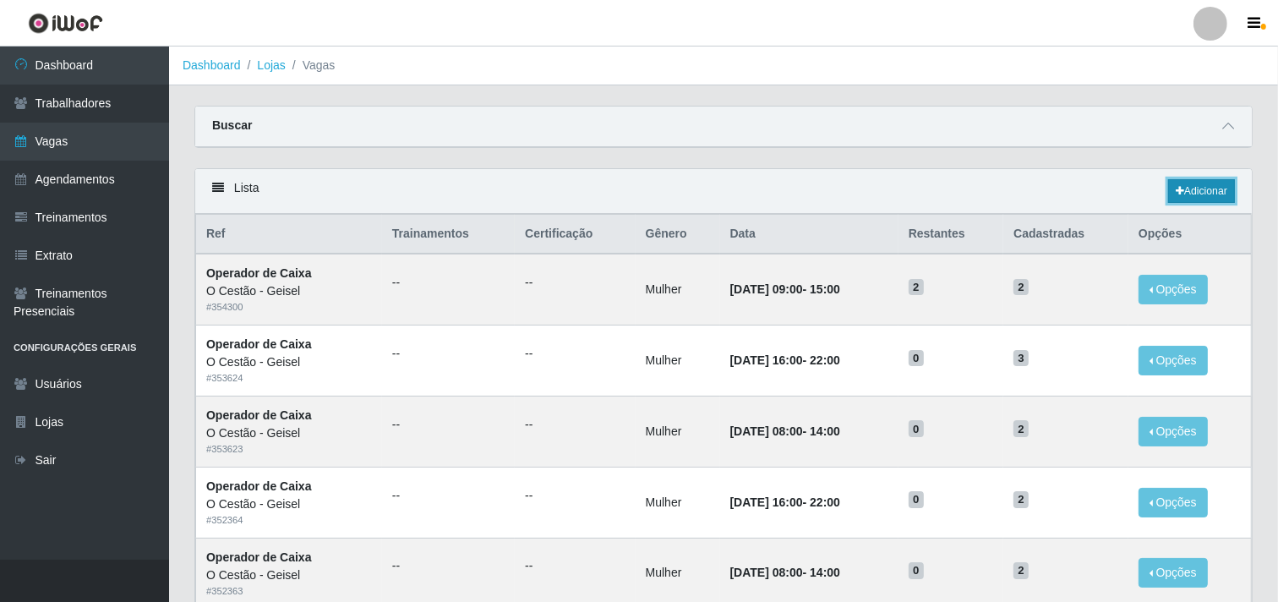
click at [1194, 182] on link "Adicionar" at bounding box center [1201, 191] width 67 height 24
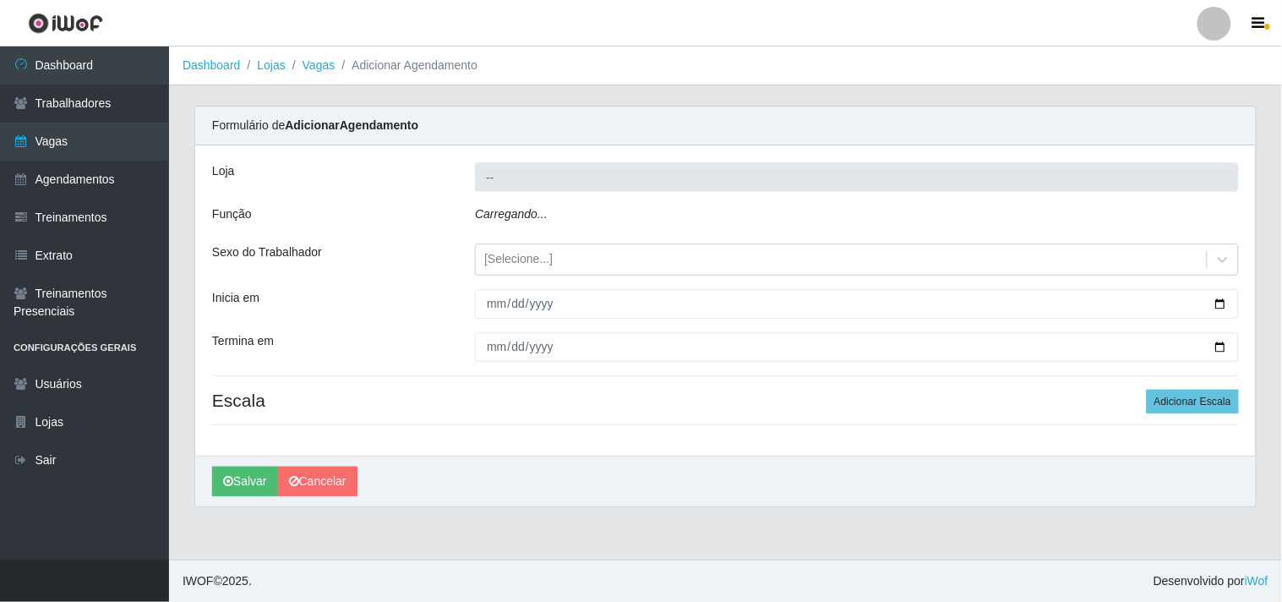
type input "O Cestão - Geisel"
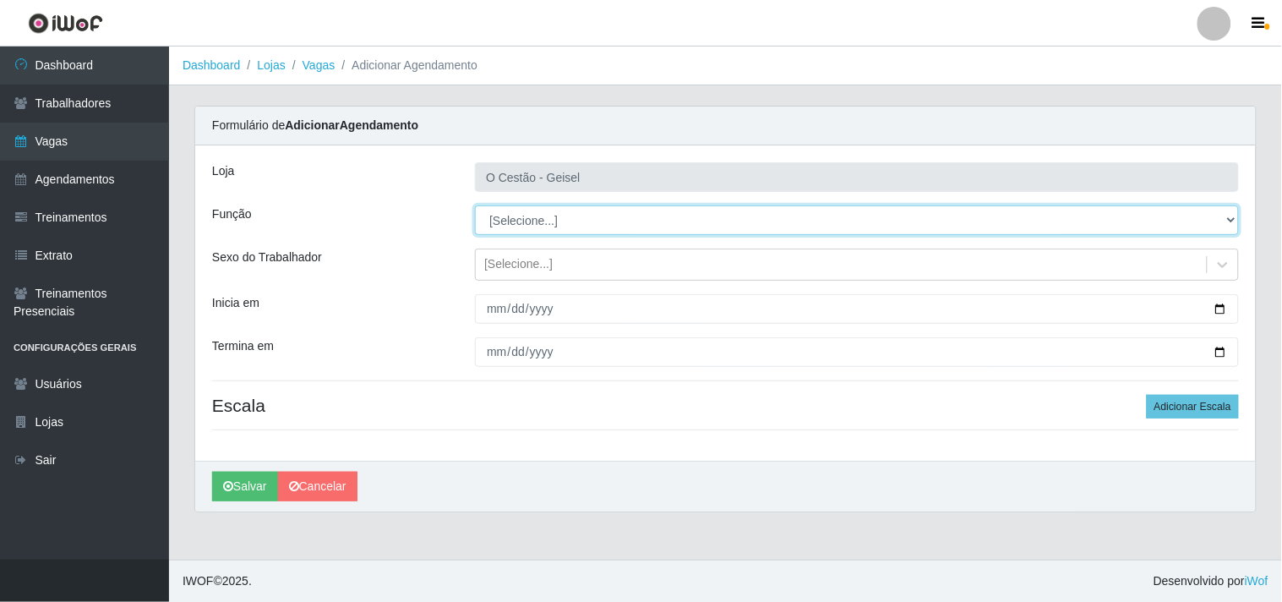
click at [527, 213] on select "[Selecione...] ASG ASG + ASG ++ Auxiliar de Estoque Auxiliar de Estoque + Auxil…" at bounding box center [857, 220] width 764 height 30
select select "22"
click at [475, 205] on select "[Selecione...] ASG ASG + ASG ++ Auxiliar de Estoque Auxiliar de Estoque + Auxil…" at bounding box center [857, 220] width 764 height 30
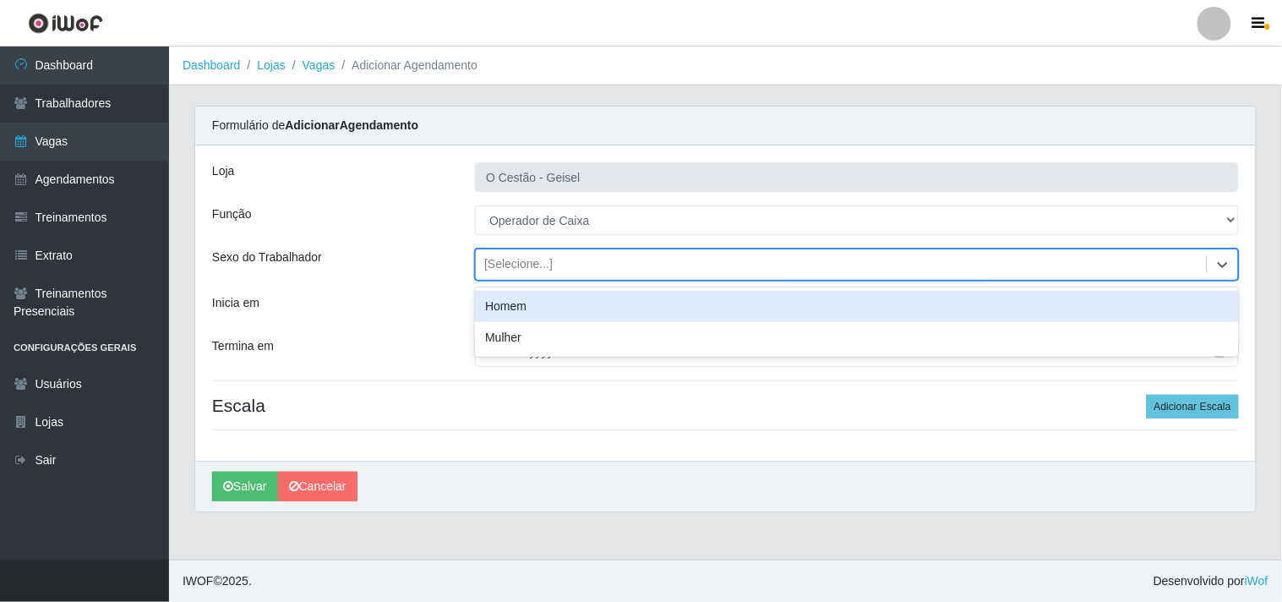
click at [514, 260] on div "[Selecione...]" at bounding box center [518, 265] width 68 height 18
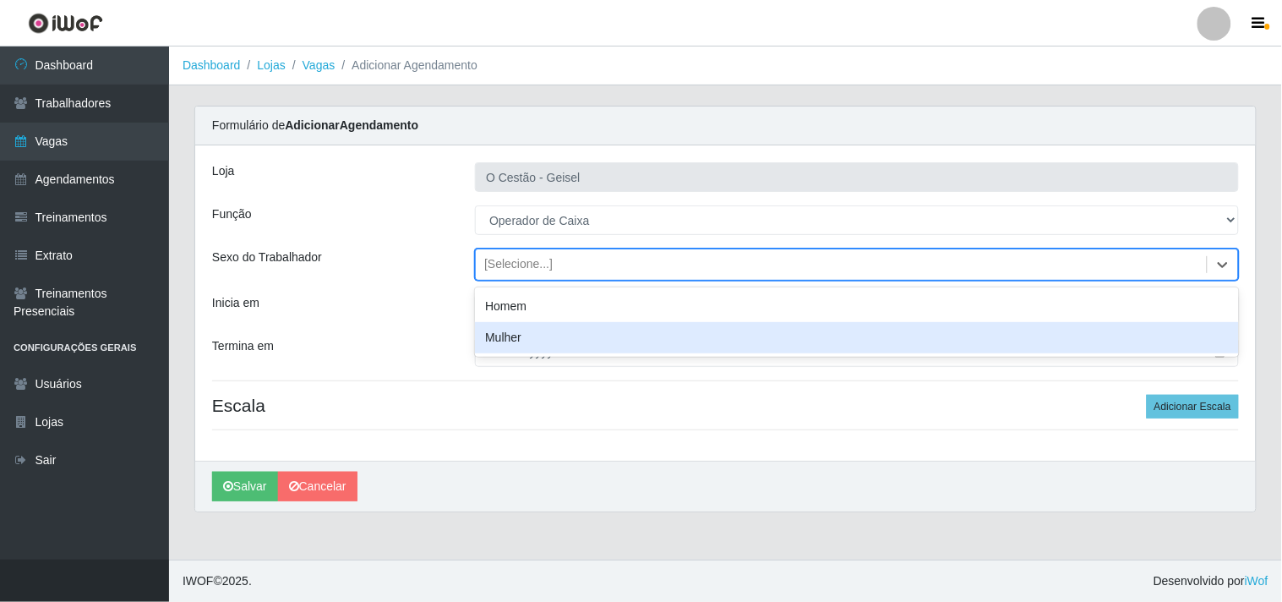
click at [554, 331] on div "Mulher" at bounding box center [857, 337] width 764 height 31
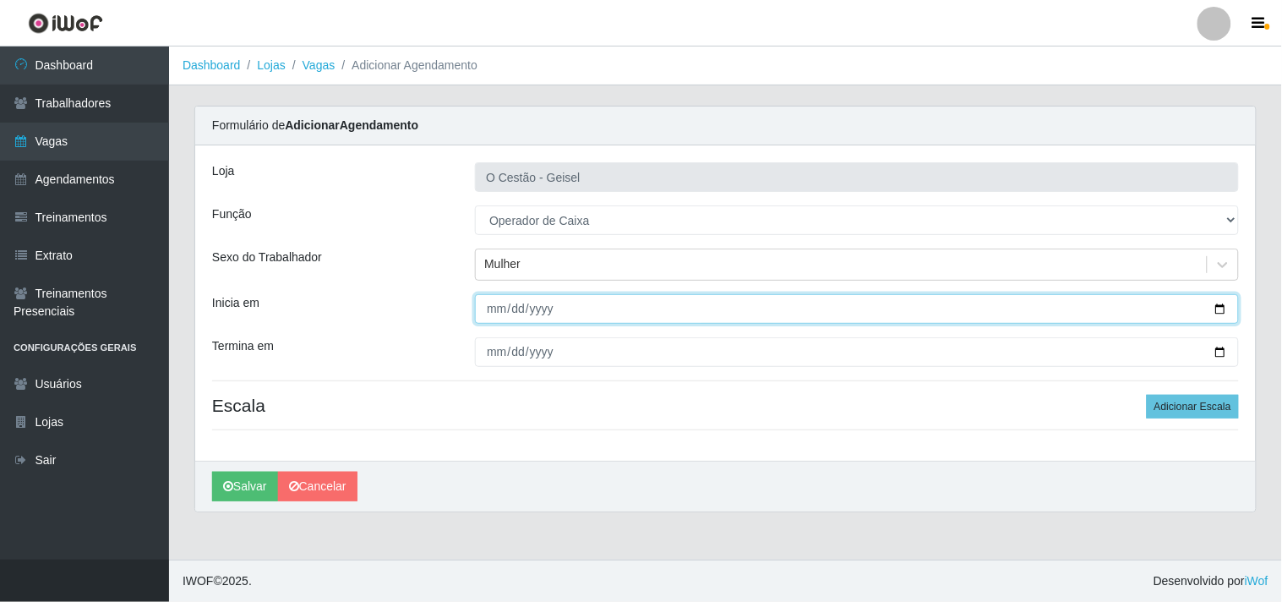
click at [496, 308] on input "Inicia em" at bounding box center [857, 309] width 764 height 30
type input "[DATE]"
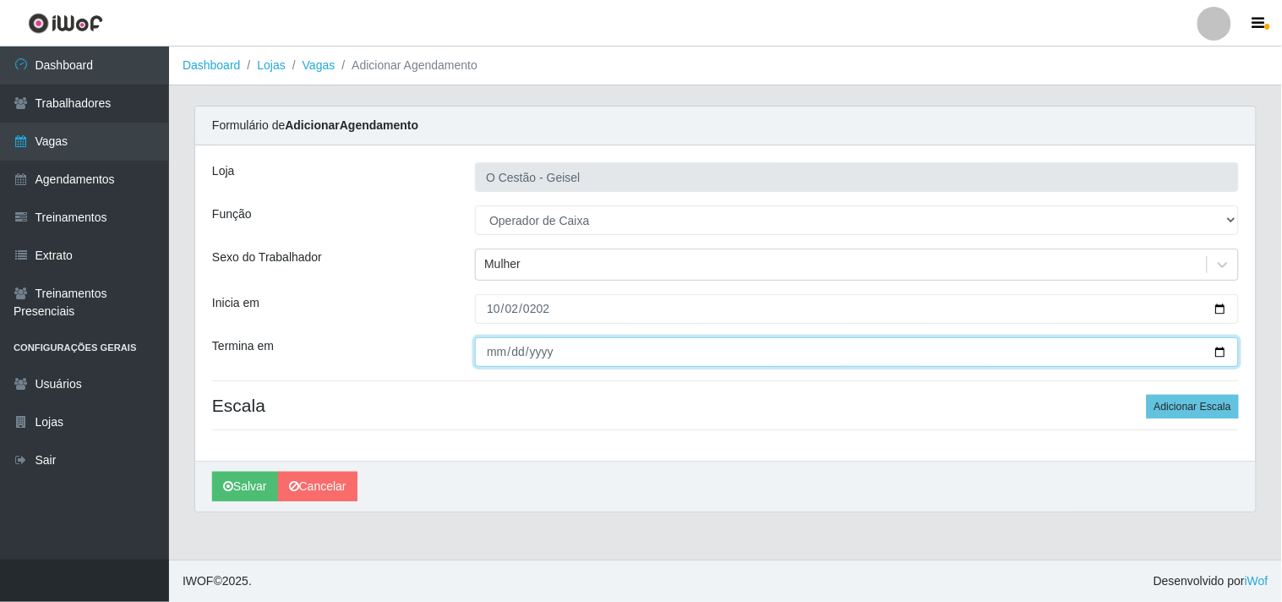
click at [484, 358] on input "Termina em" at bounding box center [857, 352] width 764 height 30
type input "[DATE]"
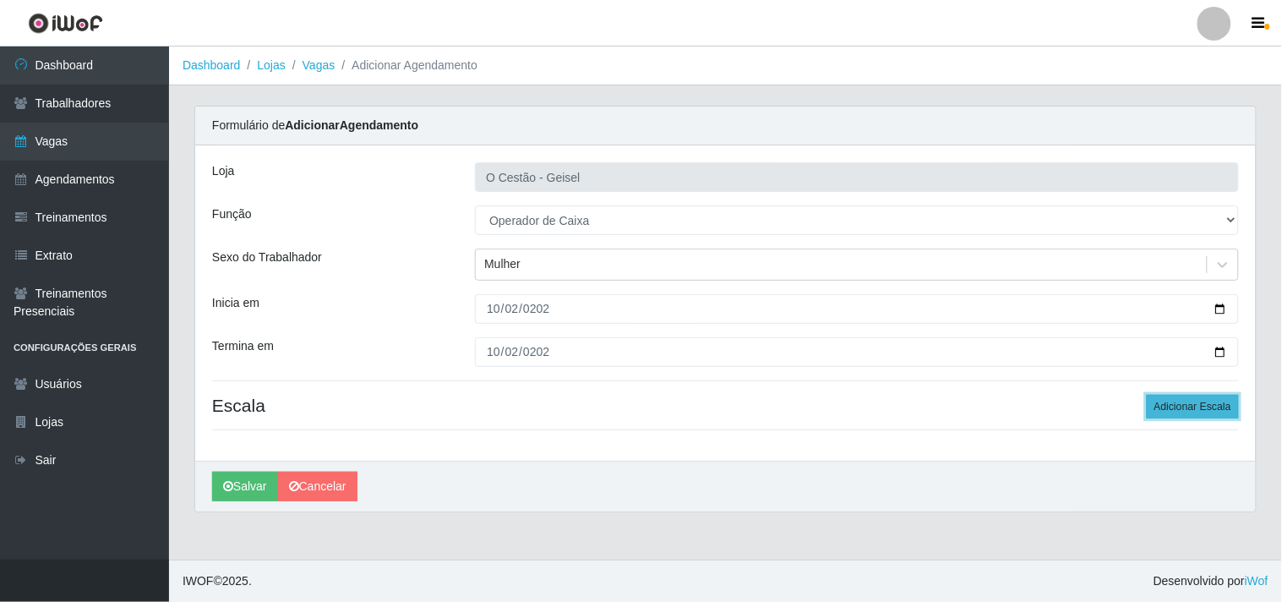
click at [1218, 402] on button "Adicionar Escala" at bounding box center [1193, 407] width 92 height 24
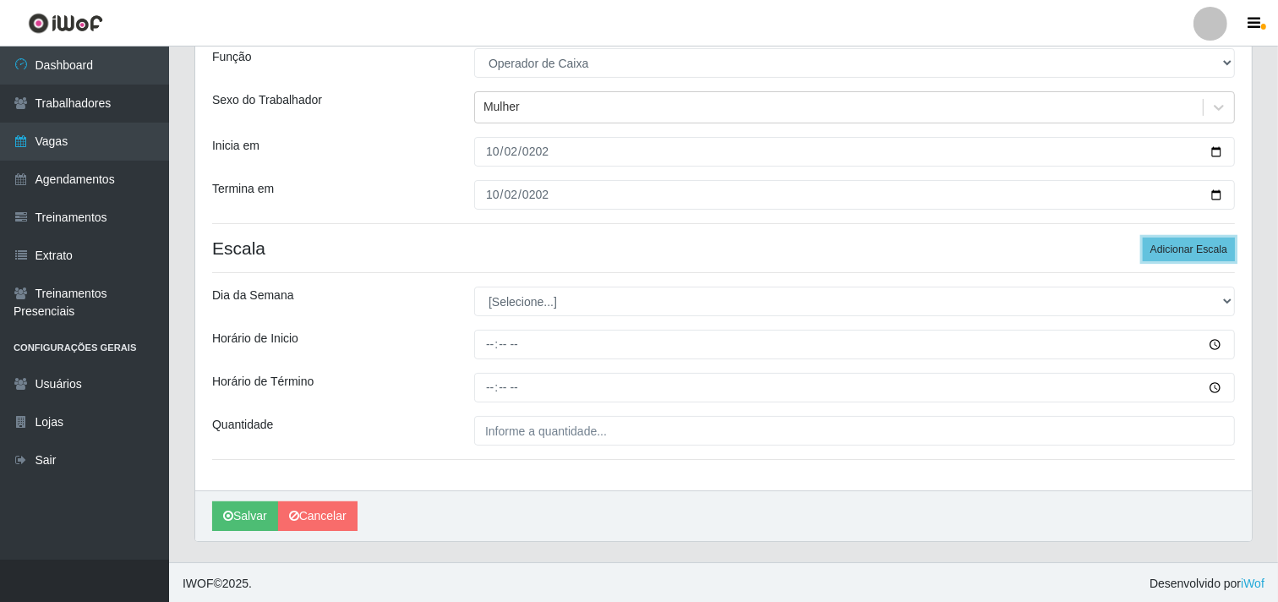
scroll to position [161, 0]
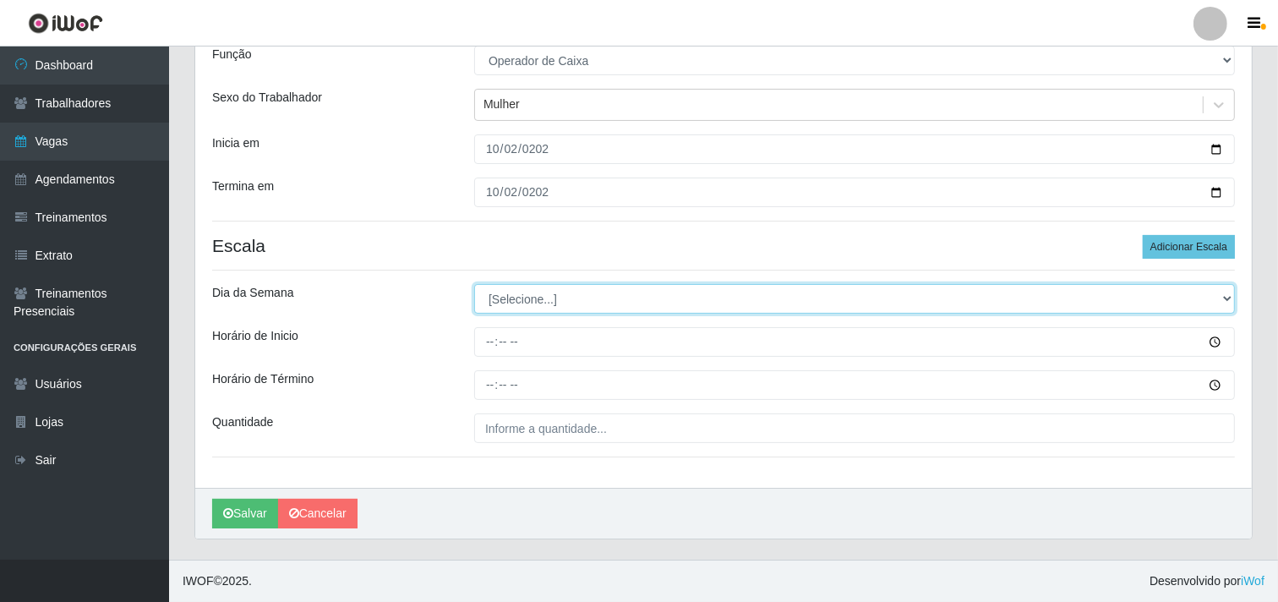
click at [570, 285] on select "[Selecione...] Segunda Terça Quarta Quinta Sexta Sábado Domingo" at bounding box center [854, 299] width 761 height 30
select select "4"
click at [474, 284] on select "[Selecione...] Segunda Terça Quarta Quinta Sexta Sábado Domingo" at bounding box center [854, 299] width 761 height 30
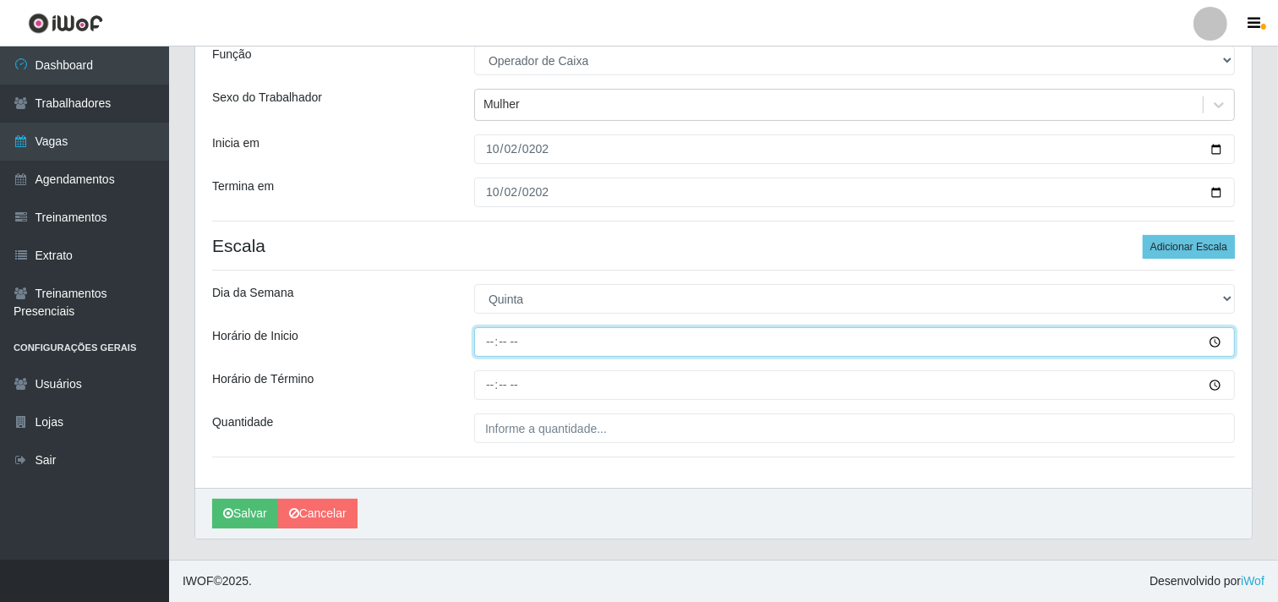
click at [487, 338] on input "Horário de Inicio" at bounding box center [854, 342] width 761 height 30
type input "16:00"
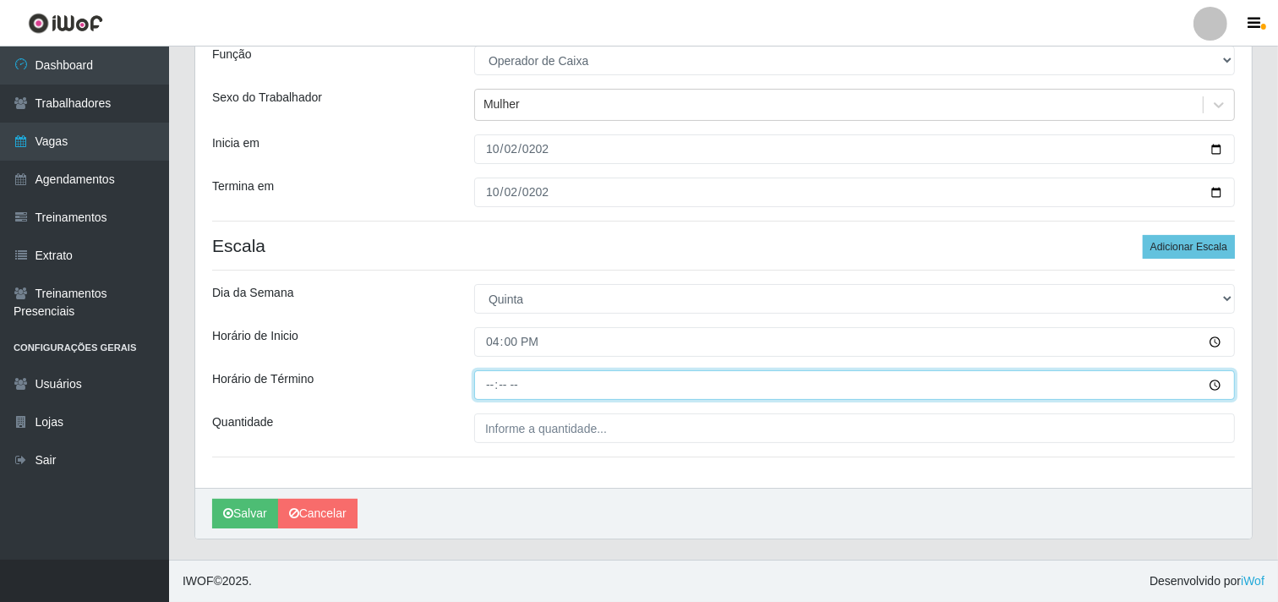
click at [493, 375] on input "Horário de Término" at bounding box center [854, 385] width 761 height 30
type input "22:00"
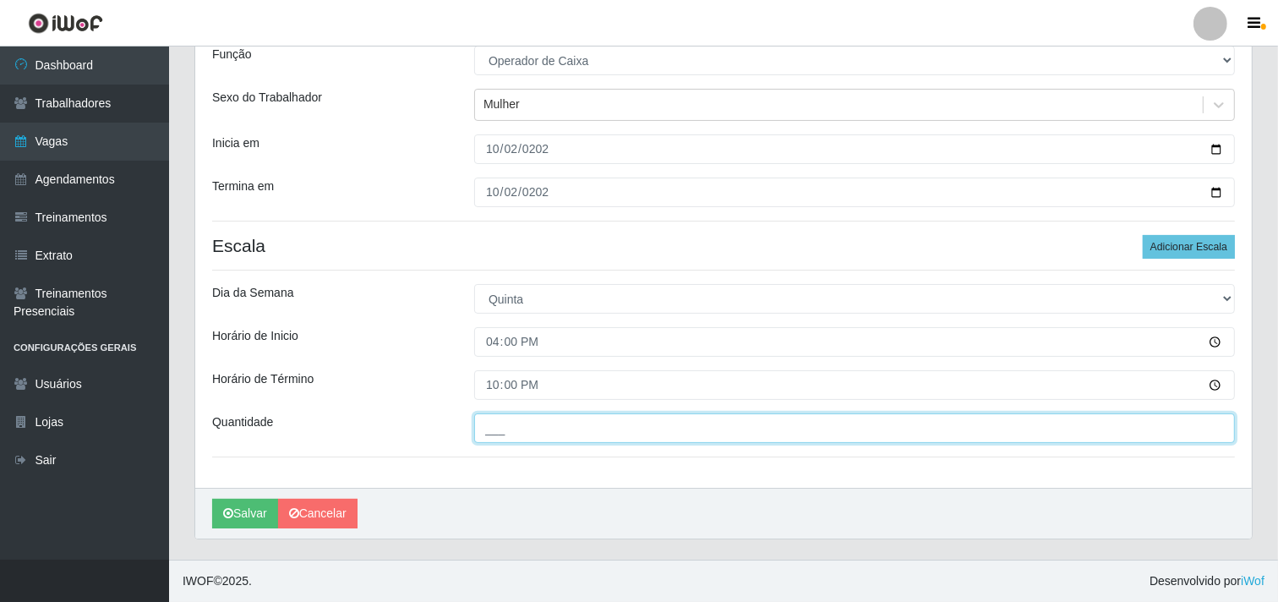
click at [573, 429] on input "___" at bounding box center [854, 428] width 761 height 30
type input "1__"
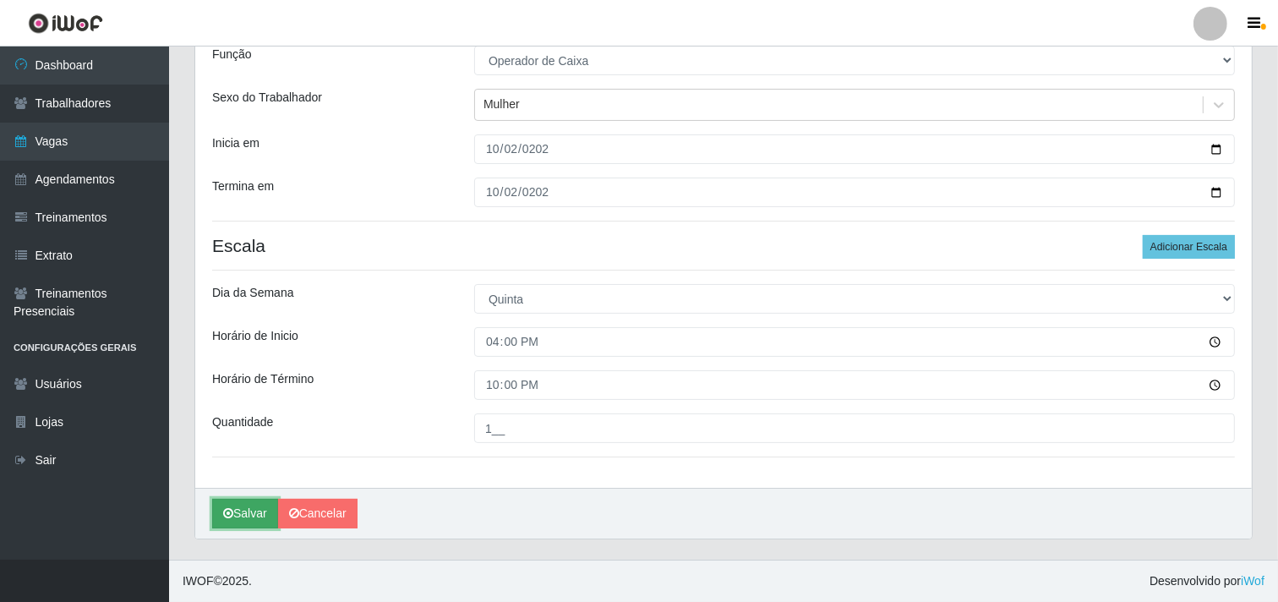
click at [254, 513] on button "Salvar" at bounding box center [245, 514] width 66 height 30
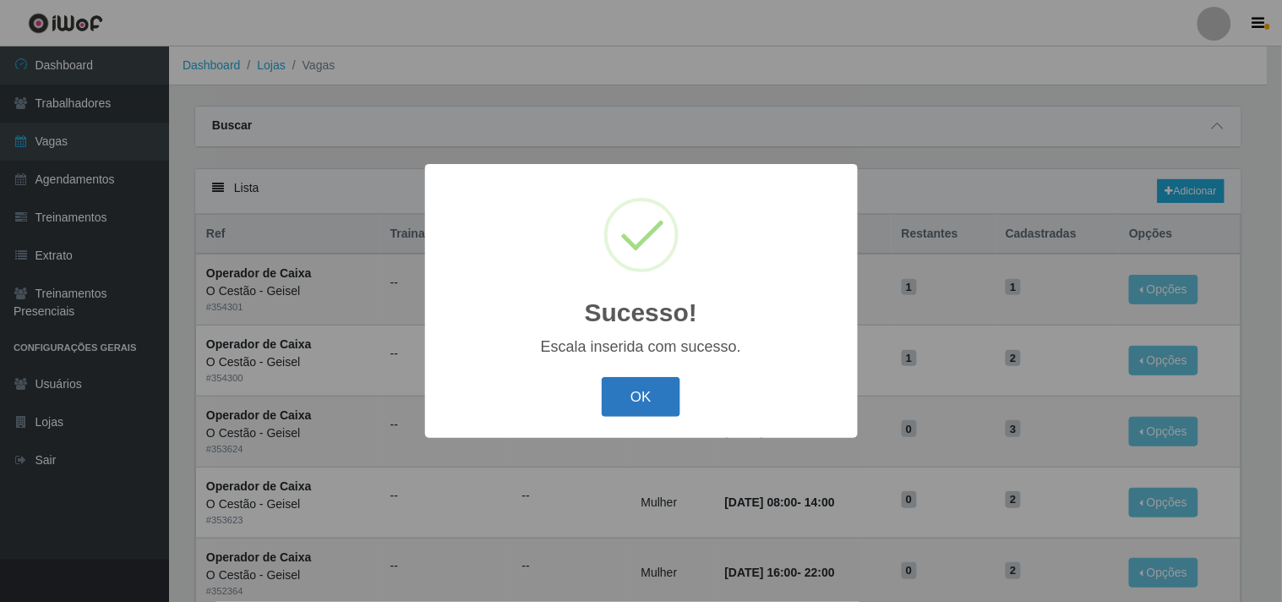
click at [606, 385] on button "OK" at bounding box center [641, 397] width 79 height 40
